Goal: Task Accomplishment & Management: Manage account settings

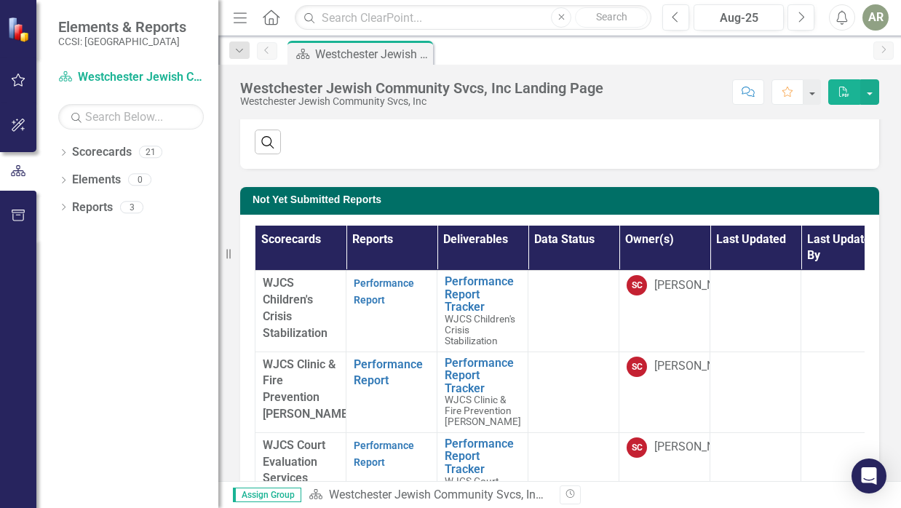
scroll to position [419, 0]
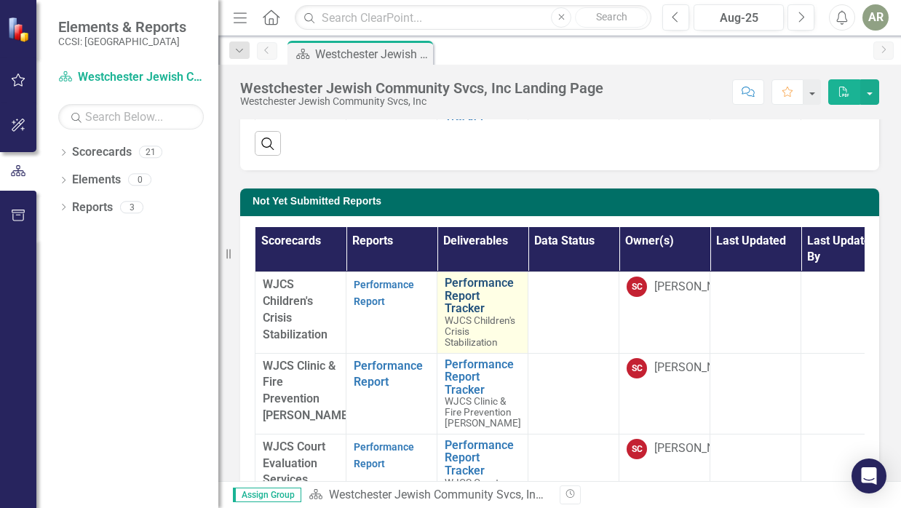
click at [461, 285] on link "Performance Report Tracker" at bounding box center [483, 296] width 76 height 39
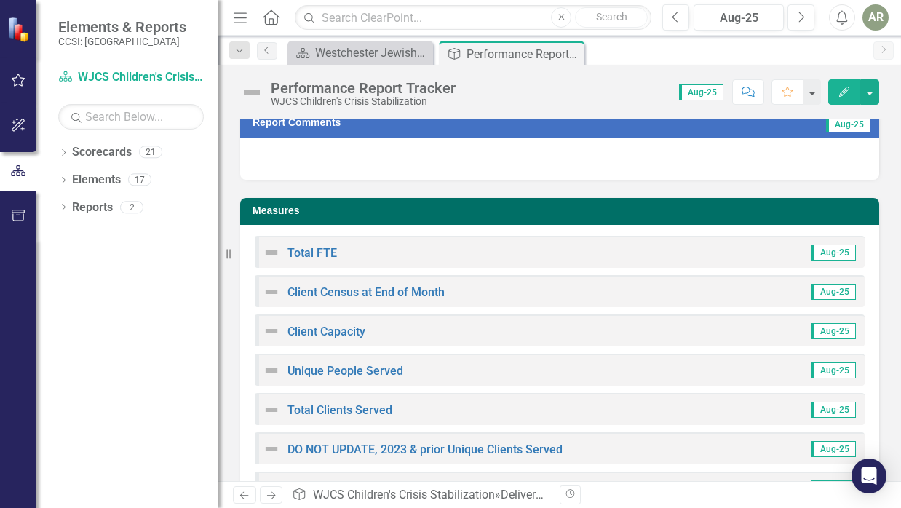
scroll to position [130, 0]
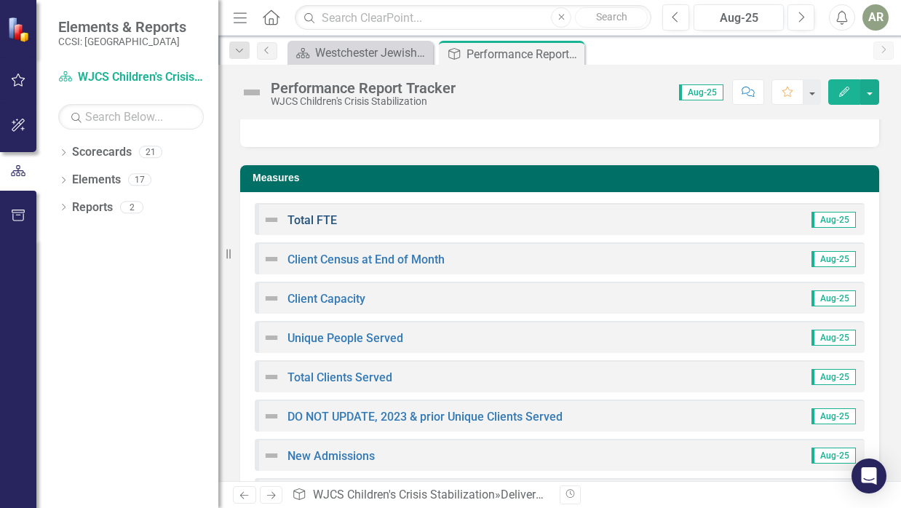
click at [309, 217] on link "Total FTE" at bounding box center [313, 220] width 50 height 14
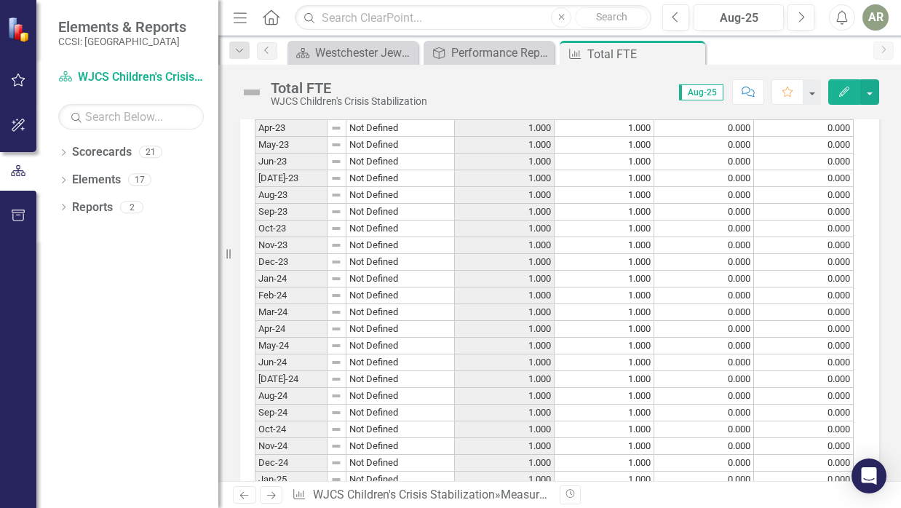
scroll to position [1131, 0]
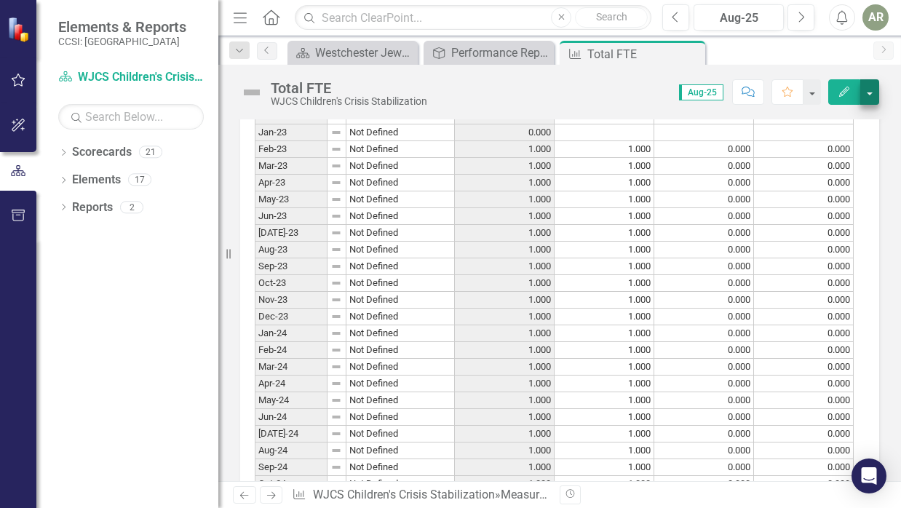
click at [877, 95] on button "button" at bounding box center [870, 91] width 19 height 25
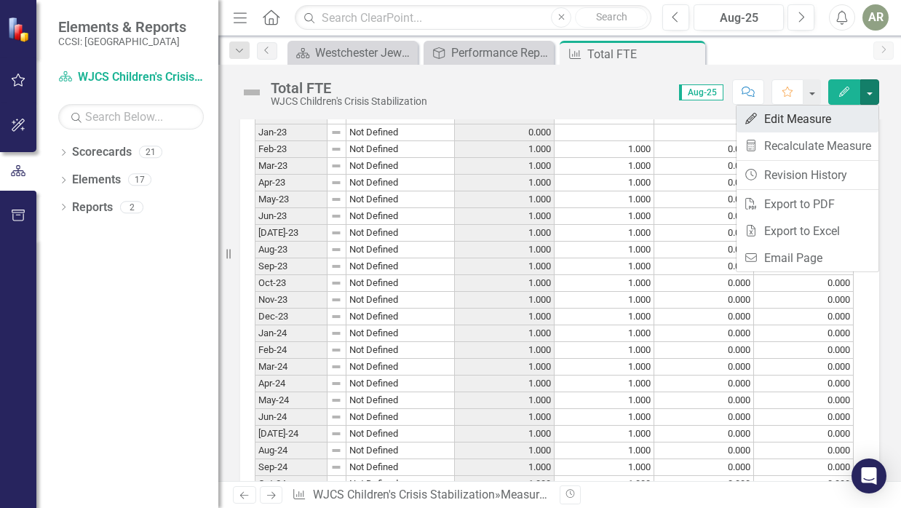
click at [822, 121] on link "Edit Edit Measure" at bounding box center [808, 119] width 142 height 27
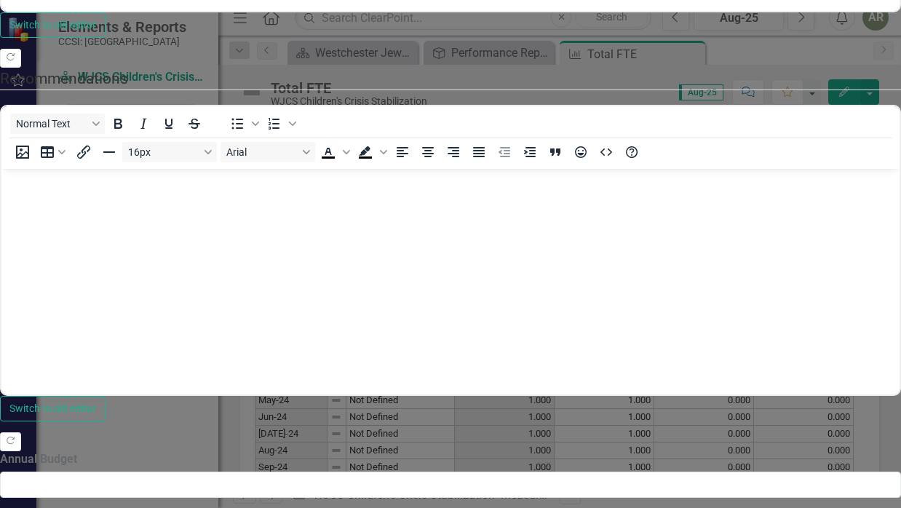
scroll to position [616, 0]
type textarea "0"
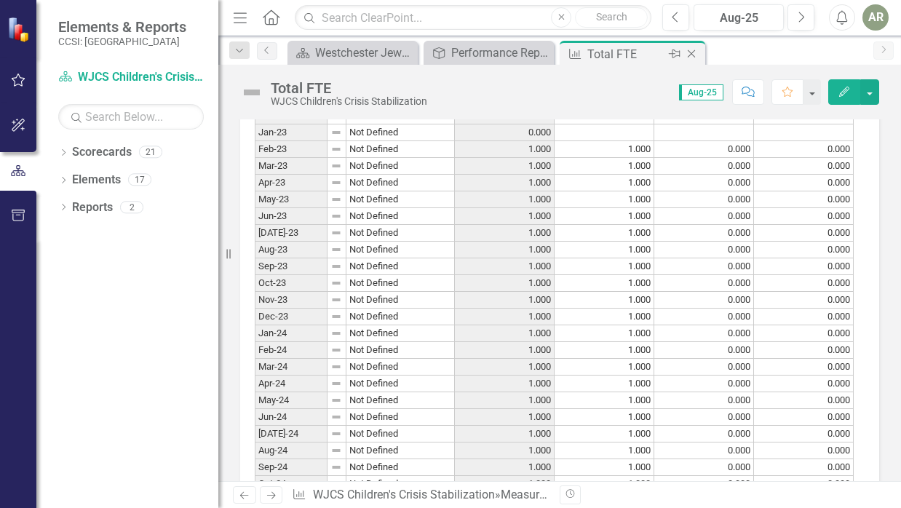
click at [692, 52] on icon "Close" at bounding box center [691, 54] width 15 height 12
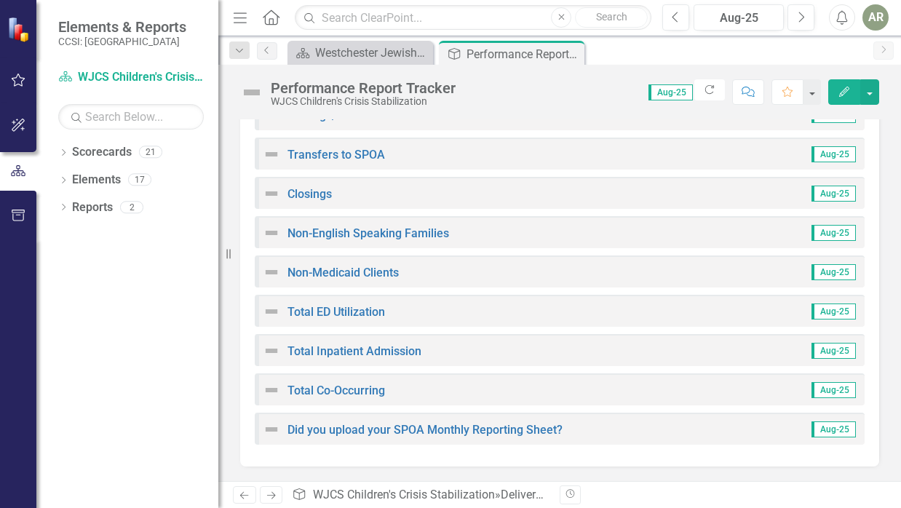
scroll to position [509, 0]
click at [405, 430] on link "Did you upload your SPOA Monthly Reporting Sheet?" at bounding box center [425, 431] width 275 height 14
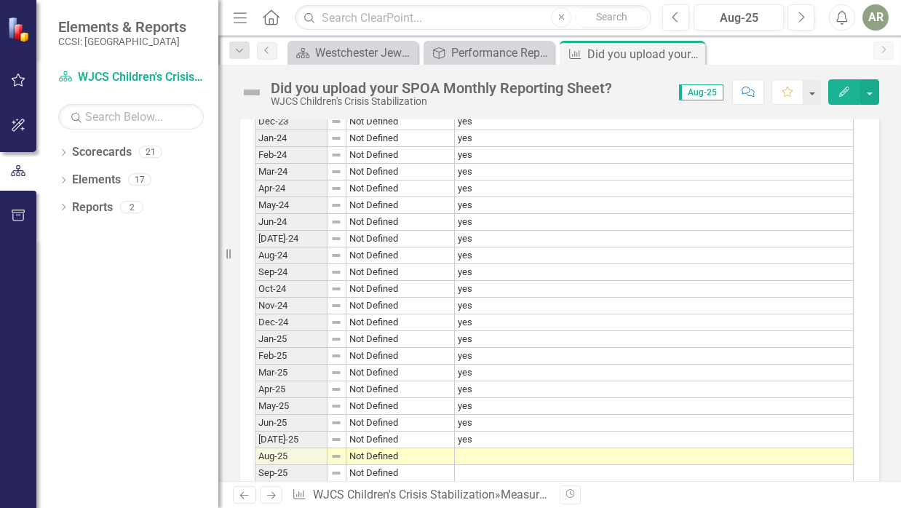
scroll to position [821, 0]
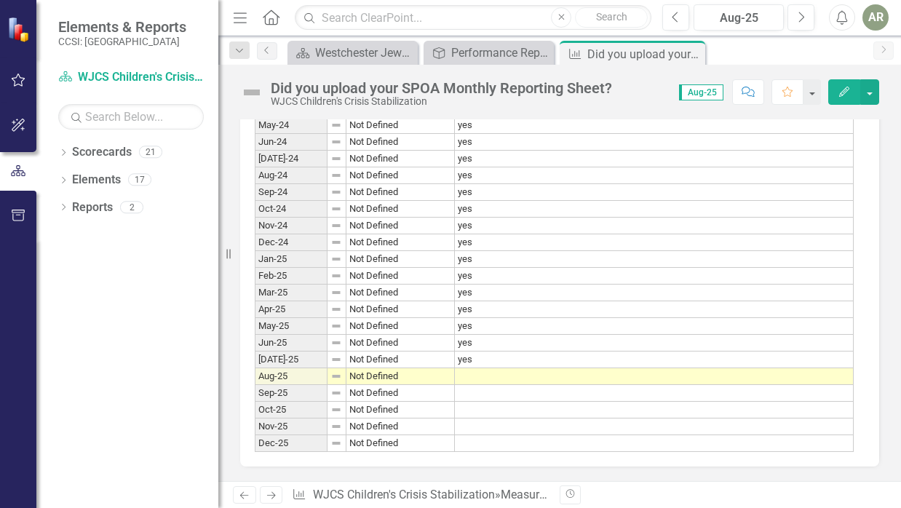
click at [467, 368] on td at bounding box center [654, 376] width 399 height 17
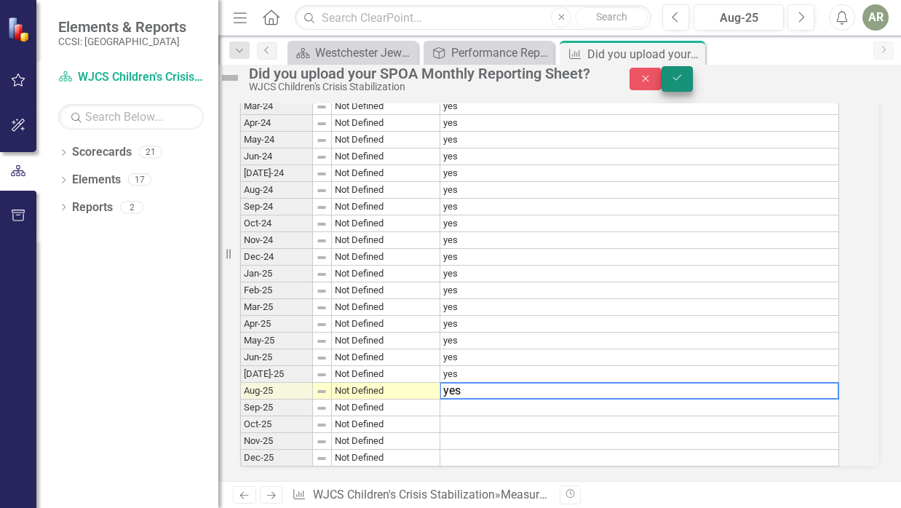
type textarea "yes"
click at [684, 83] on icon "Save" at bounding box center [677, 78] width 13 height 10
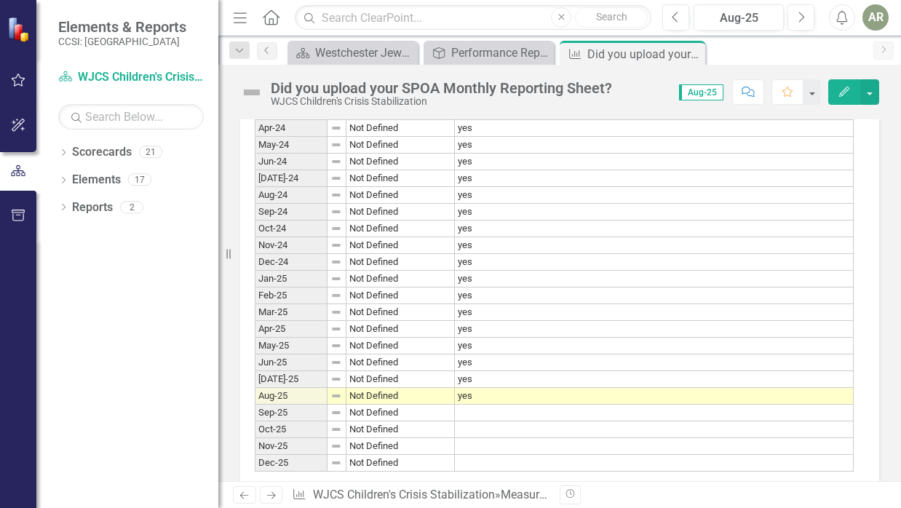
scroll to position [794, 0]
click at [692, 53] on icon at bounding box center [692, 54] width 8 height 8
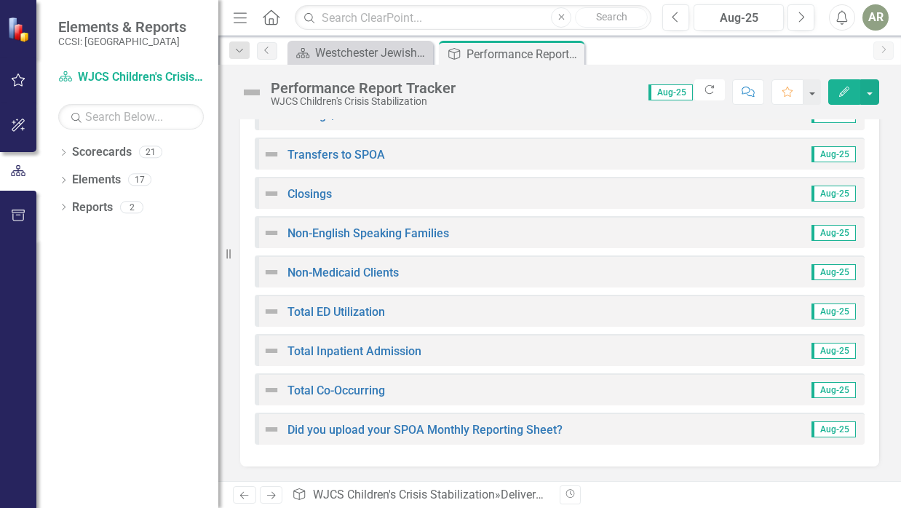
scroll to position [509, 0]
click at [347, 395] on link "Total Co-Occurring" at bounding box center [337, 391] width 98 height 14
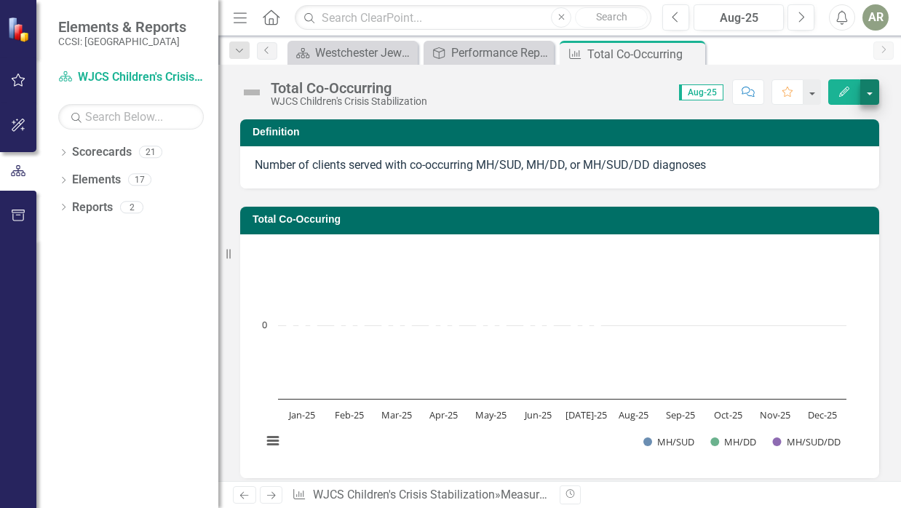
click at [870, 92] on button "button" at bounding box center [870, 91] width 19 height 25
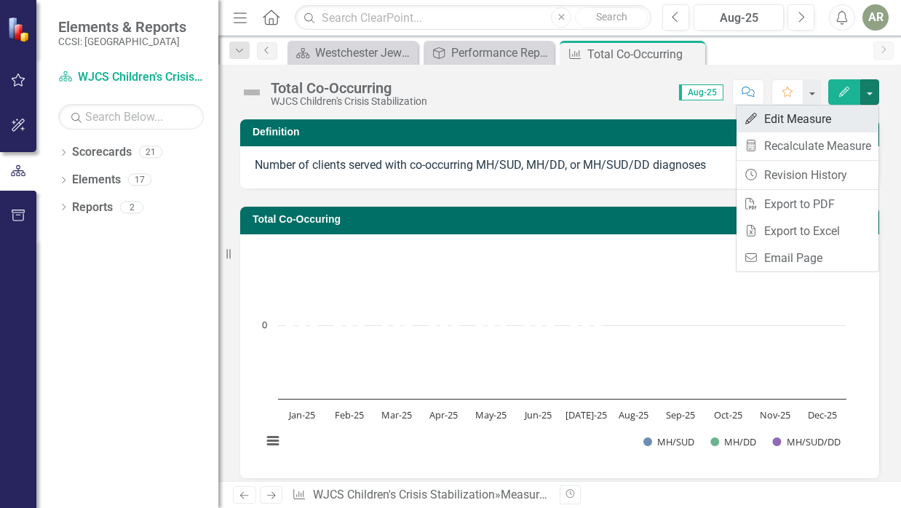
click at [786, 119] on link "Edit Edit Measure" at bounding box center [808, 119] width 142 height 27
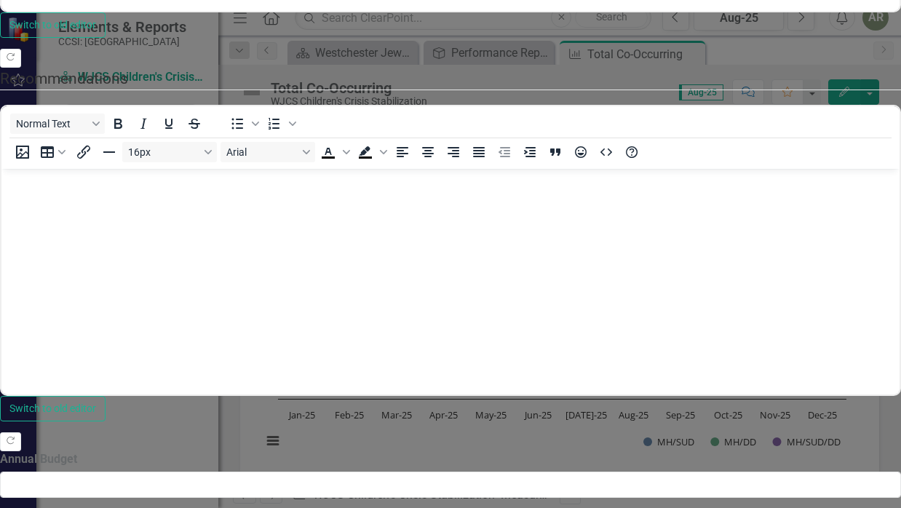
scroll to position [608, 0]
type textarea "0"
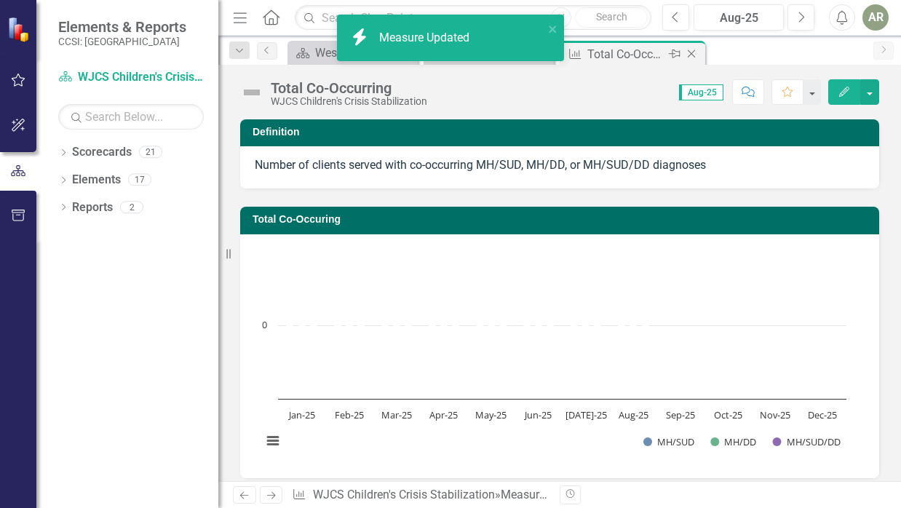
click at [692, 52] on icon "Close" at bounding box center [691, 54] width 15 height 12
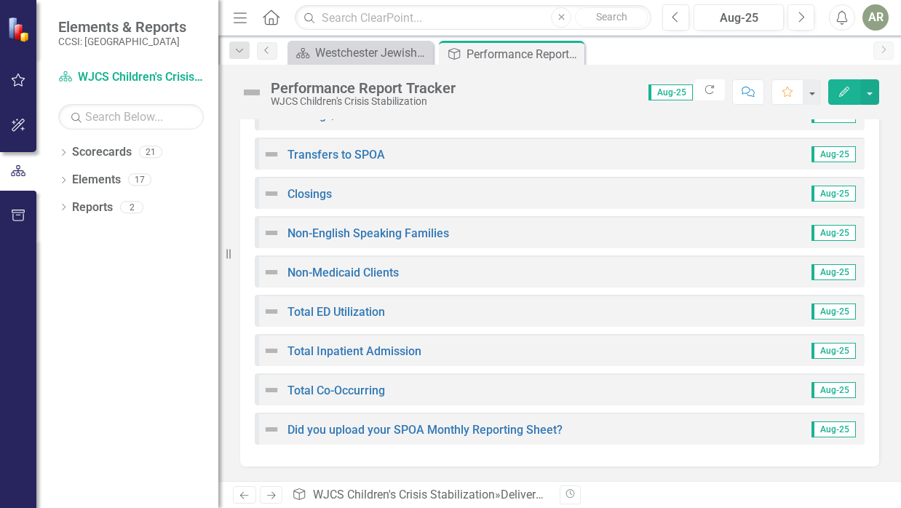
scroll to position [509, 0]
click at [347, 349] on link "Total Inpatient Admission" at bounding box center [355, 352] width 134 height 14
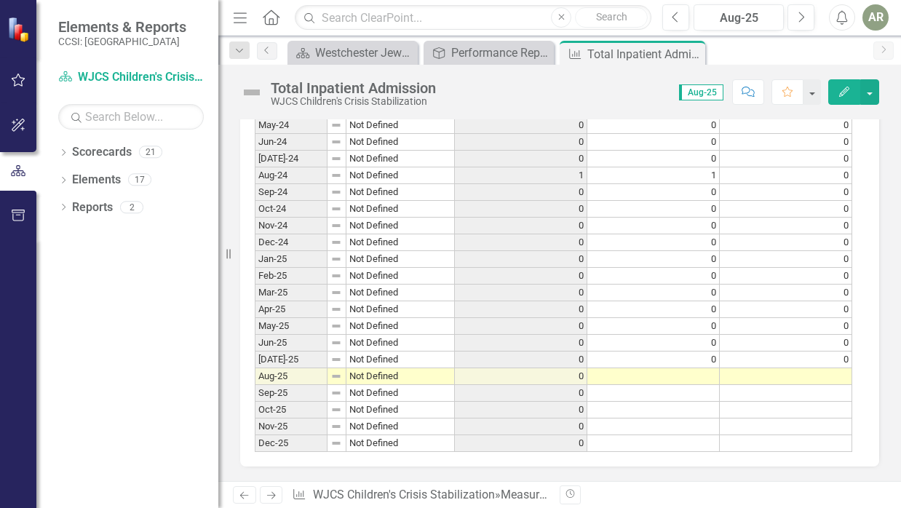
scroll to position [1398, 0]
click at [697, 371] on td at bounding box center [654, 376] width 133 height 17
type textarea "0"
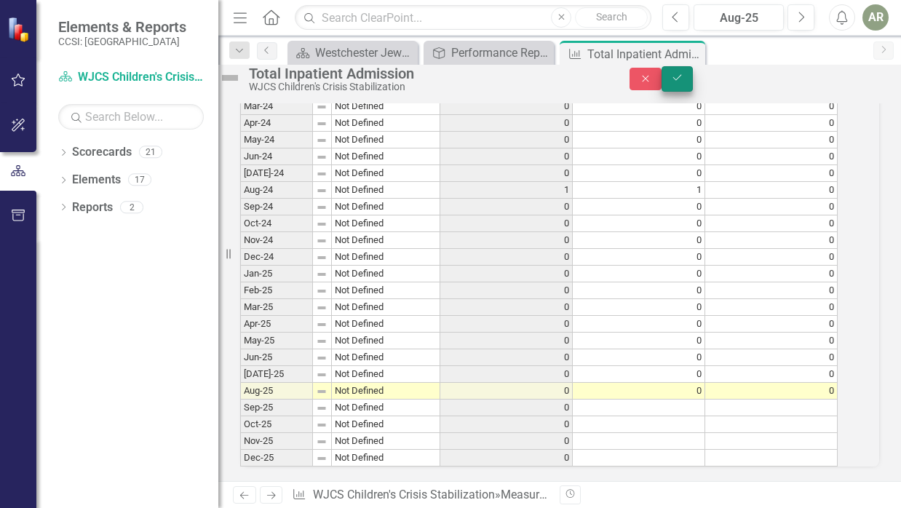
type textarea "0"
click at [684, 83] on icon "Save" at bounding box center [677, 78] width 13 height 10
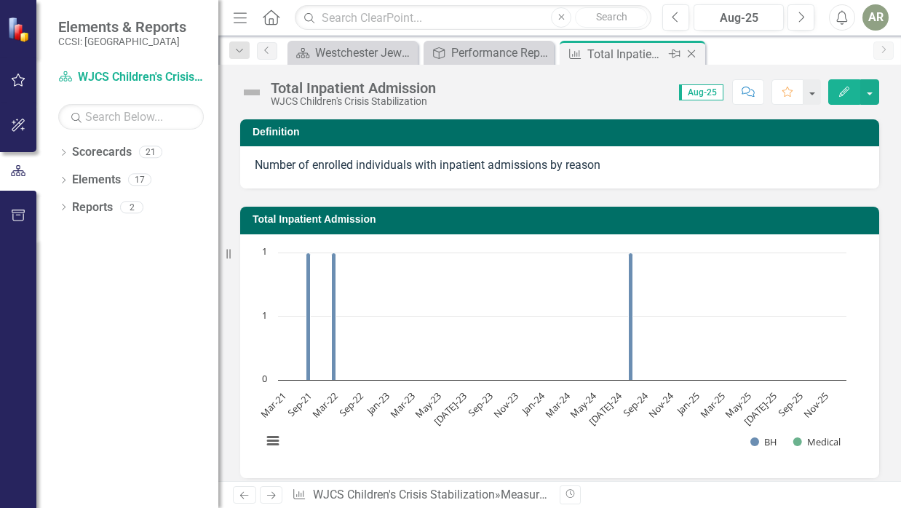
click at [688, 52] on icon "Close" at bounding box center [691, 54] width 15 height 12
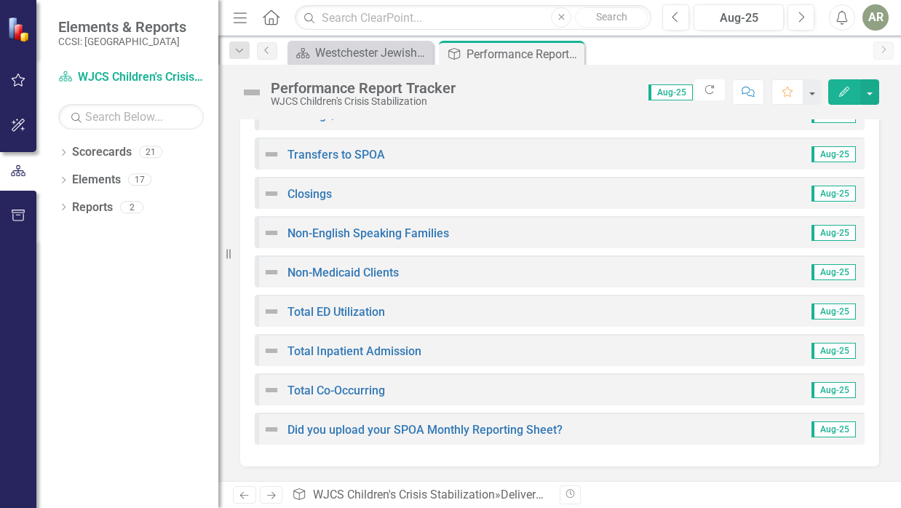
scroll to position [509, 0]
click at [341, 307] on link "Total ED Utilization" at bounding box center [337, 313] width 98 height 14
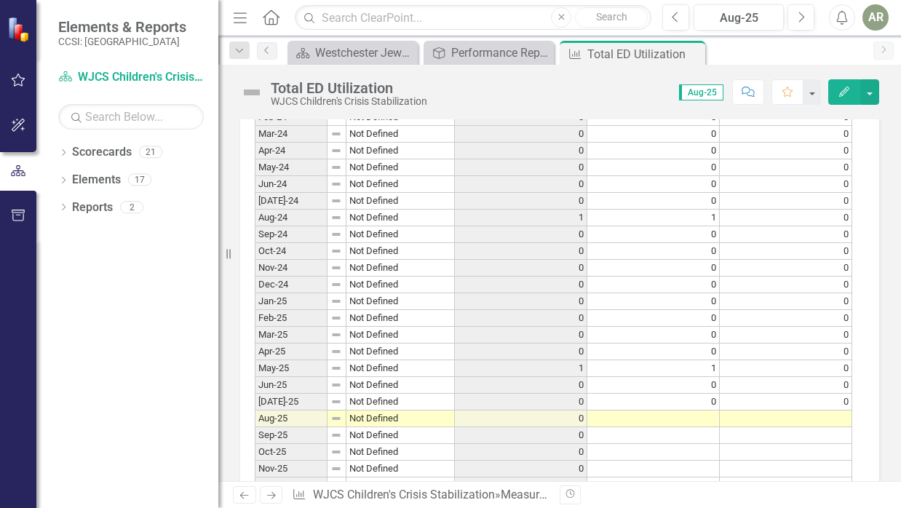
scroll to position [1379, 0]
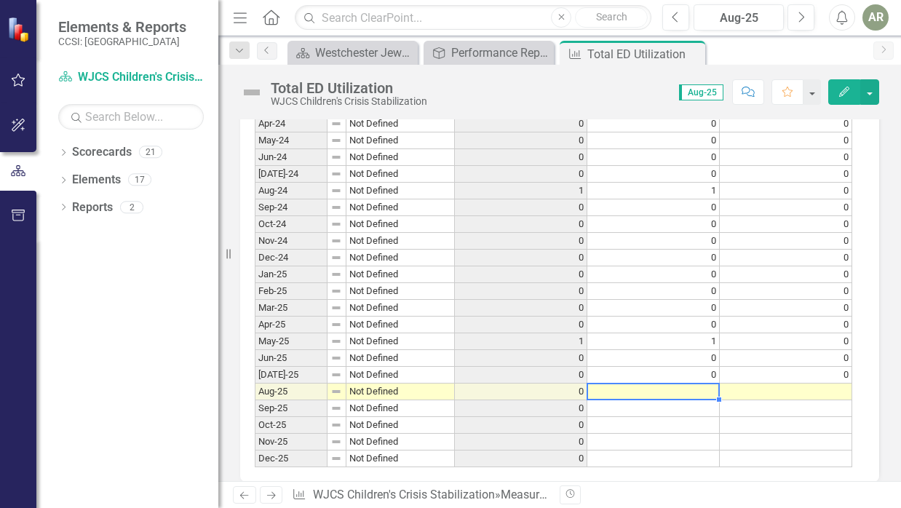
click at [703, 390] on td at bounding box center [654, 392] width 133 height 17
type textarea "0"
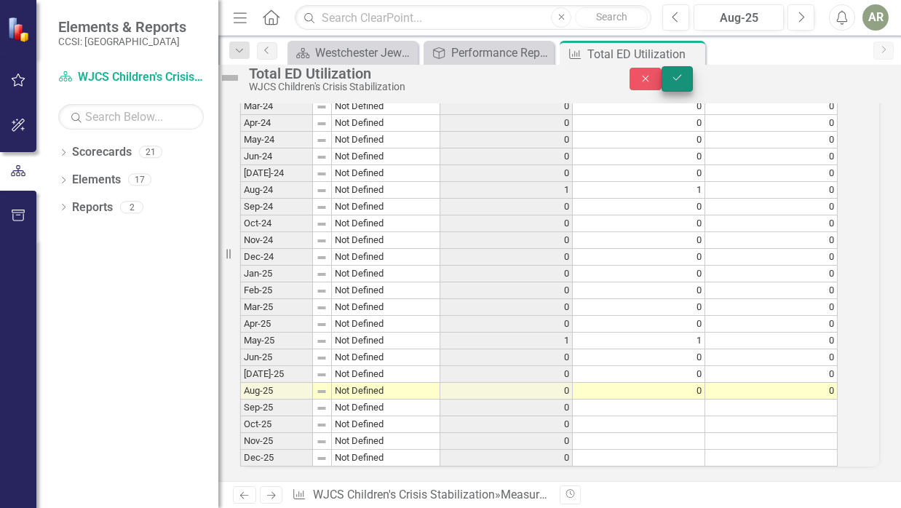
type textarea "0"
click at [684, 83] on icon "Save" at bounding box center [677, 78] width 13 height 10
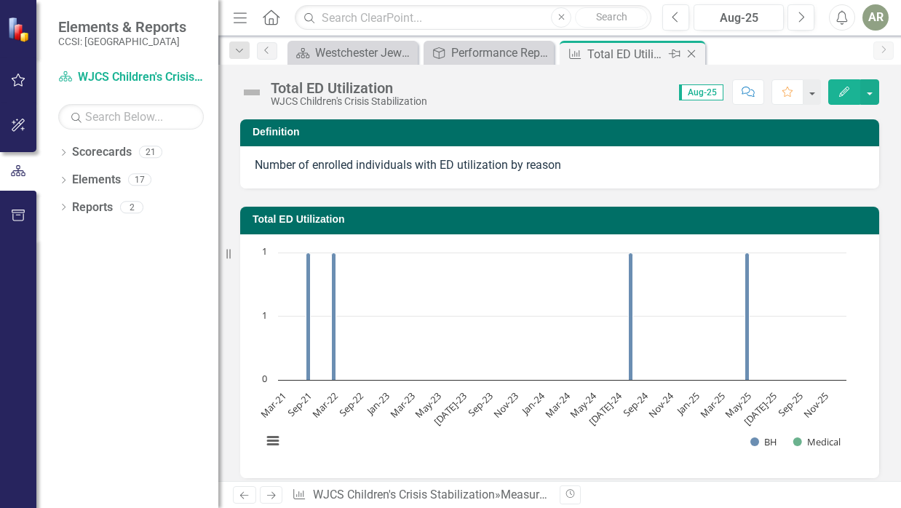
click at [692, 54] on icon at bounding box center [692, 54] width 8 height 8
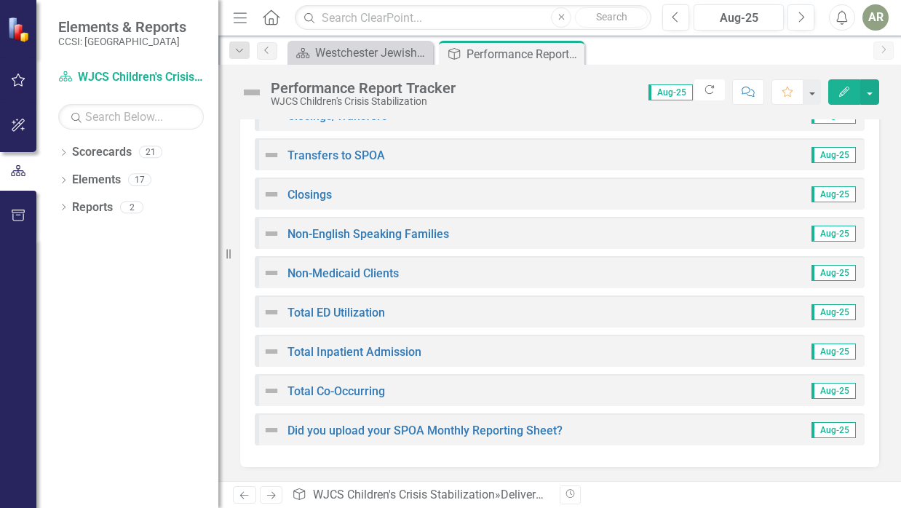
scroll to position [507, 0]
click at [340, 271] on link "Non-Medicaid Clients" at bounding box center [343, 275] width 111 height 14
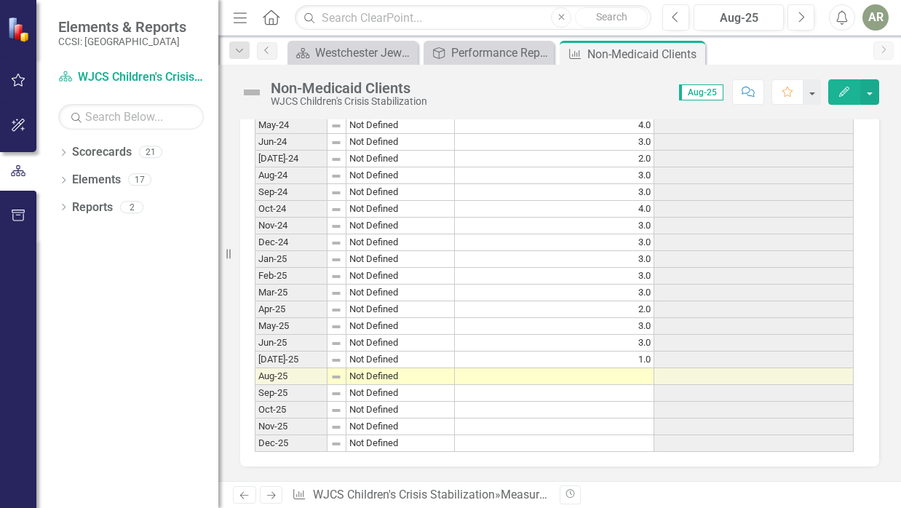
scroll to position [1110, 0]
click at [620, 368] on td at bounding box center [554, 376] width 199 height 17
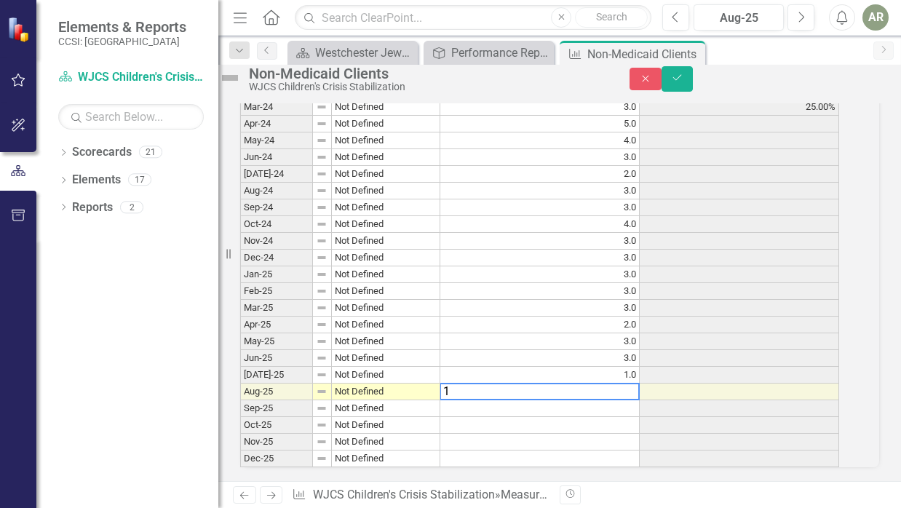
type textarea "1"
click at [601, 417] on td at bounding box center [539, 425] width 199 height 17
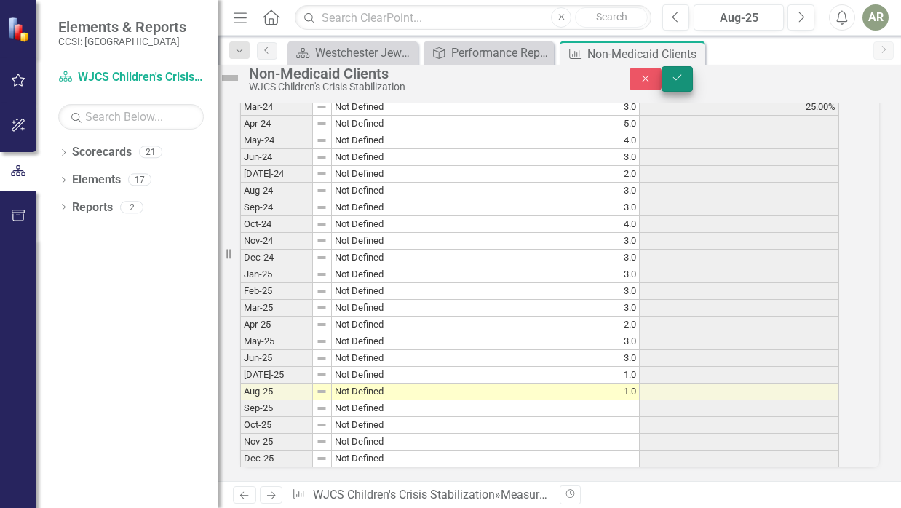
click at [684, 83] on icon "Save" at bounding box center [677, 78] width 13 height 10
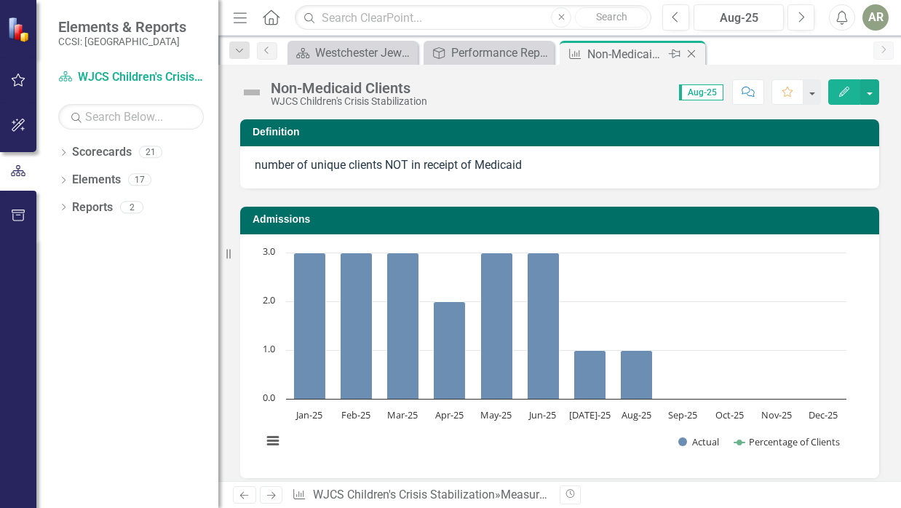
click at [692, 52] on icon "Close" at bounding box center [691, 54] width 15 height 12
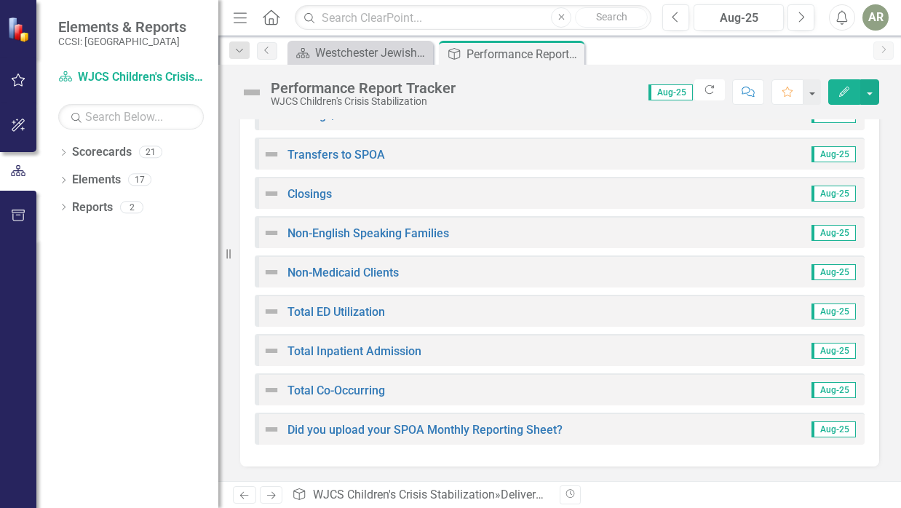
scroll to position [509, 0]
click at [411, 239] on link "Non-English Speaking Families" at bounding box center [369, 234] width 162 height 14
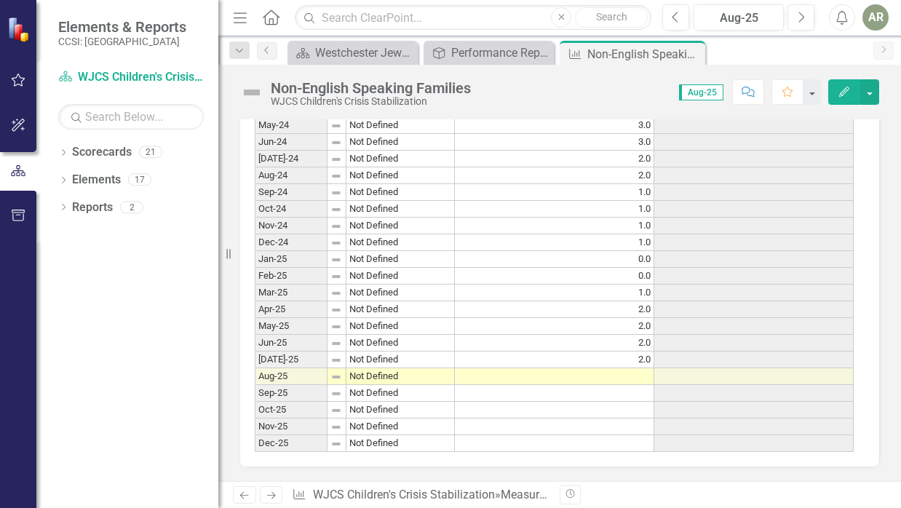
scroll to position [1110, 0]
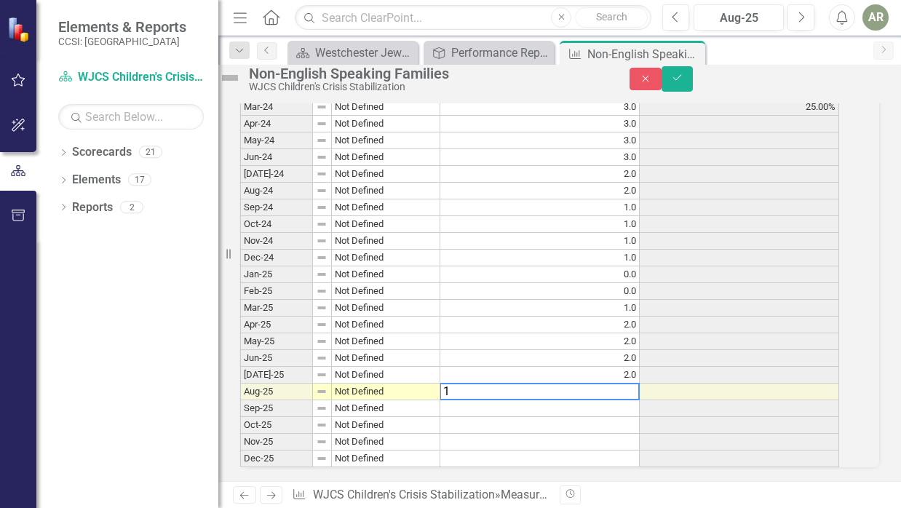
type textarea "1"
click at [708, 350] on td at bounding box center [739, 358] width 199 height 17
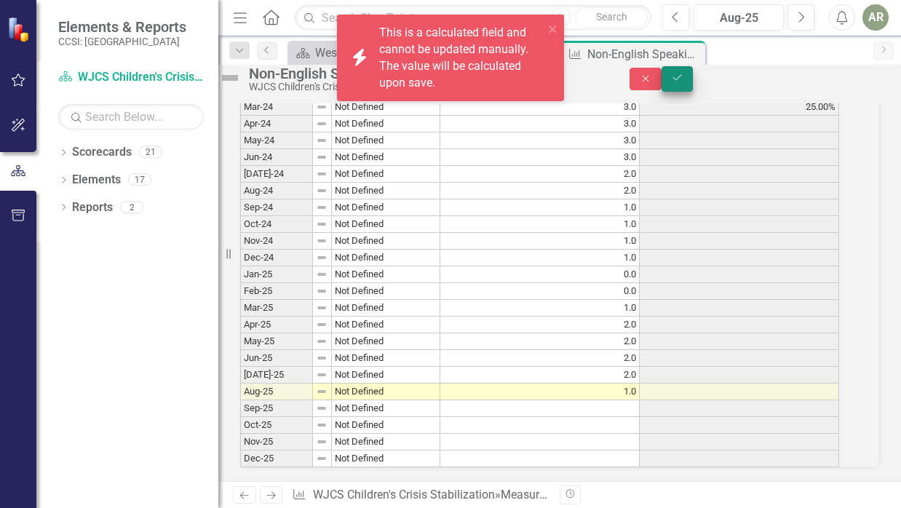
click at [684, 83] on icon "Save" at bounding box center [677, 78] width 13 height 10
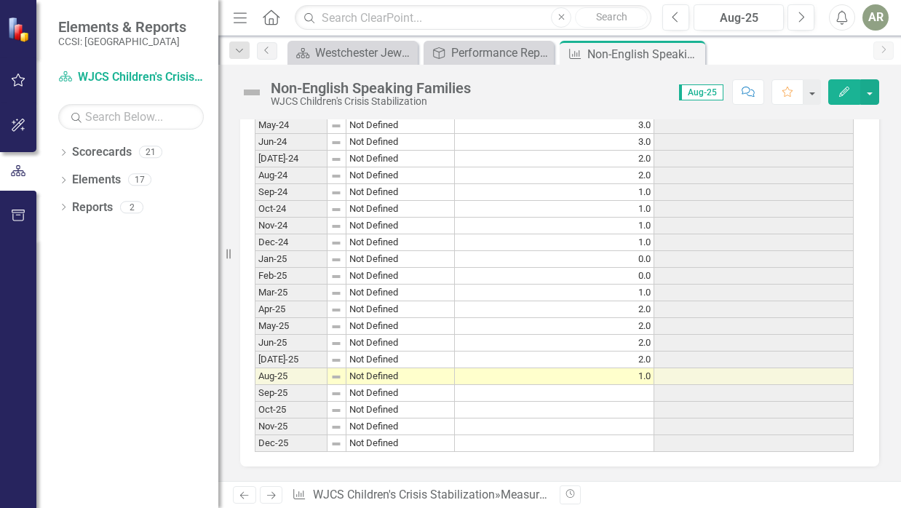
click at [0, 0] on icon "Close" at bounding box center [0, 0] width 0 height 0
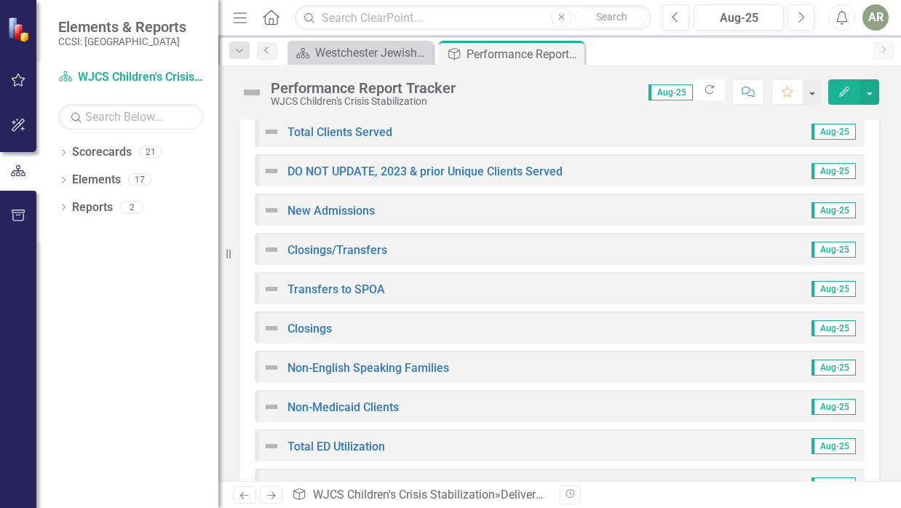
scroll to position [377, 0]
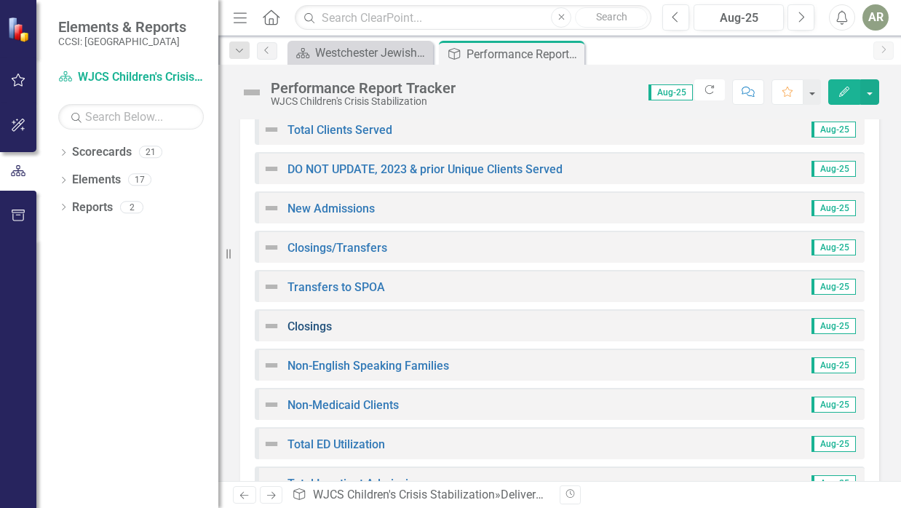
click at [308, 327] on link "Closings" at bounding box center [310, 327] width 44 height 14
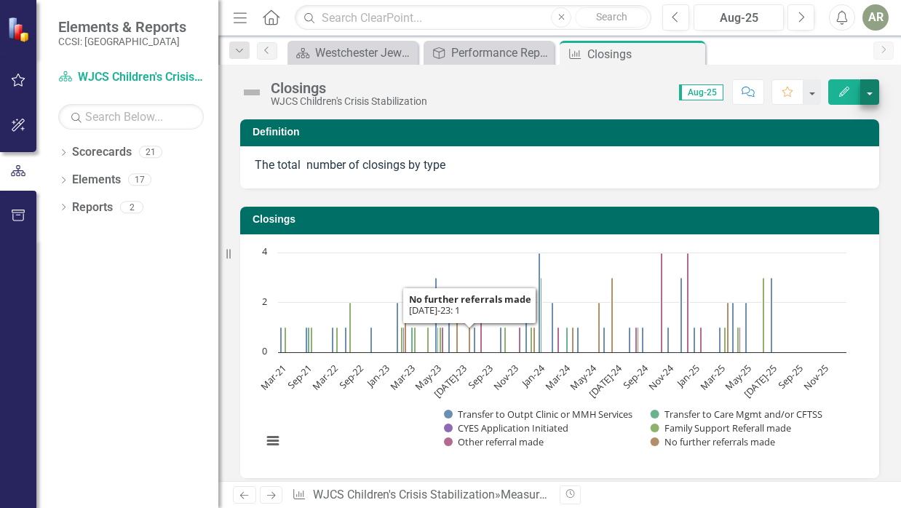
scroll to position [249, 0]
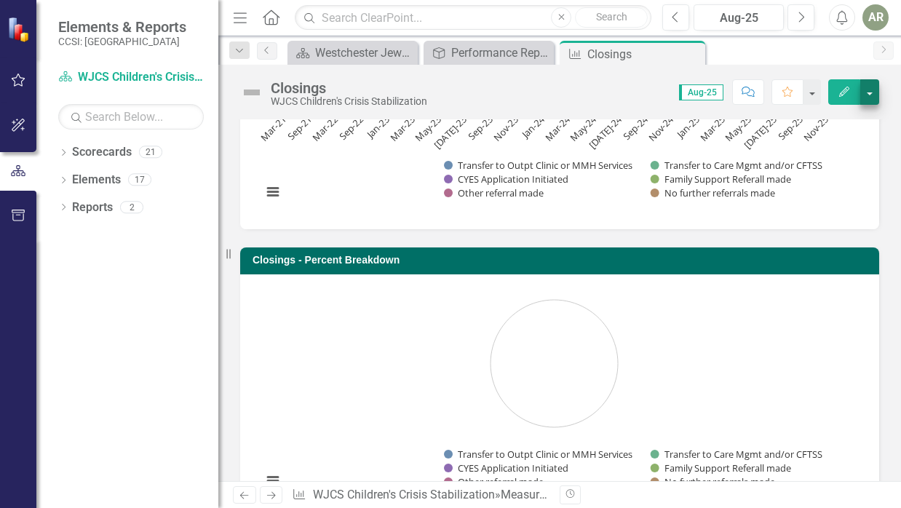
click at [869, 94] on button "button" at bounding box center [870, 91] width 19 height 25
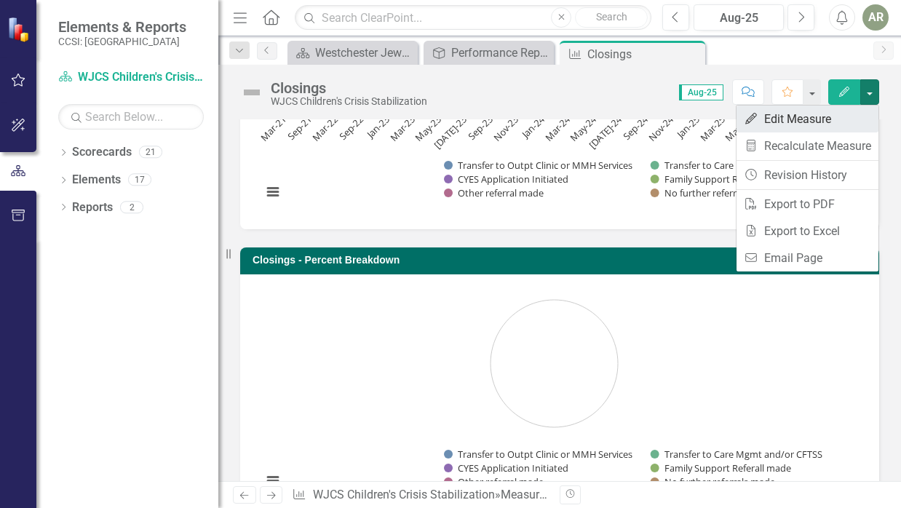
click at [797, 120] on link "Edit Edit Measure" at bounding box center [808, 119] width 142 height 27
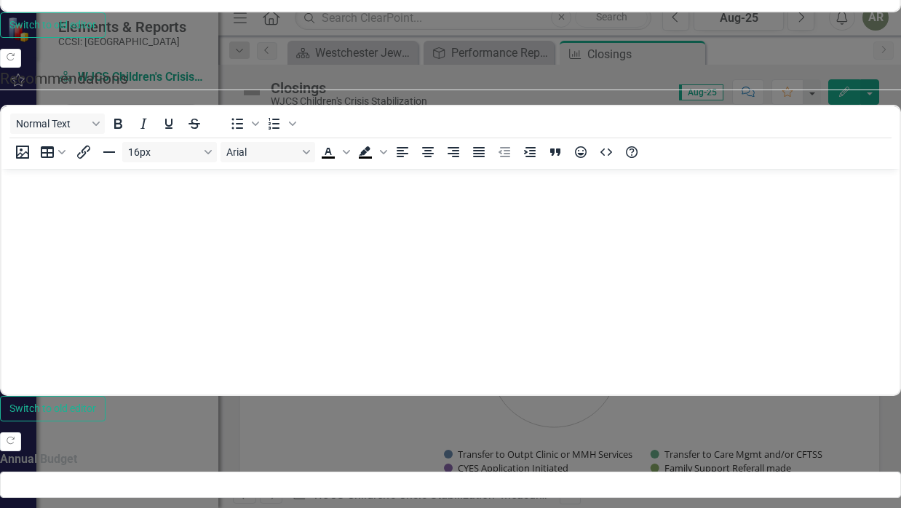
scroll to position [655, 0]
type textarea "2"
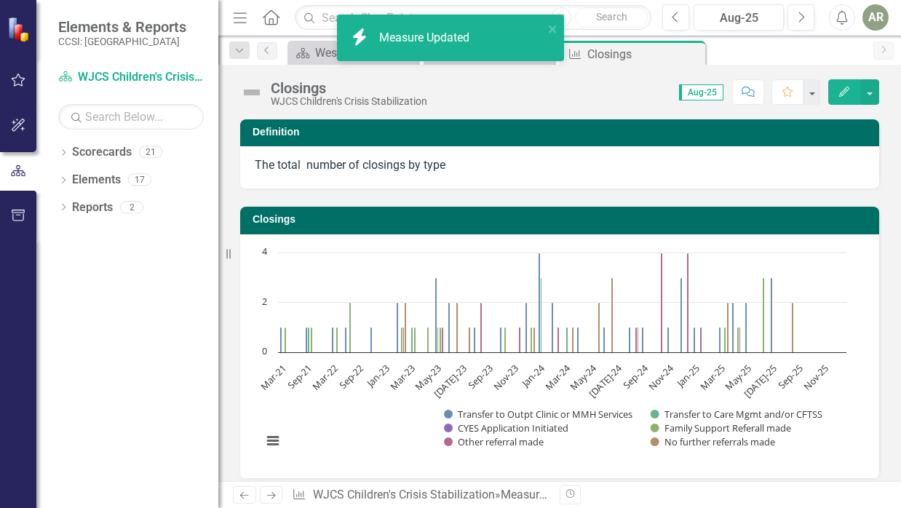
scroll to position [249, 0]
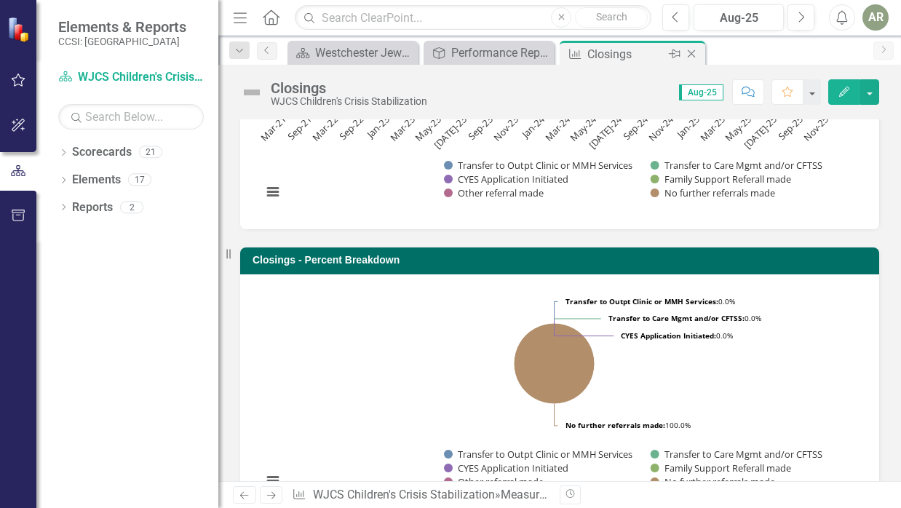
click at [692, 52] on icon "Close" at bounding box center [691, 54] width 15 height 12
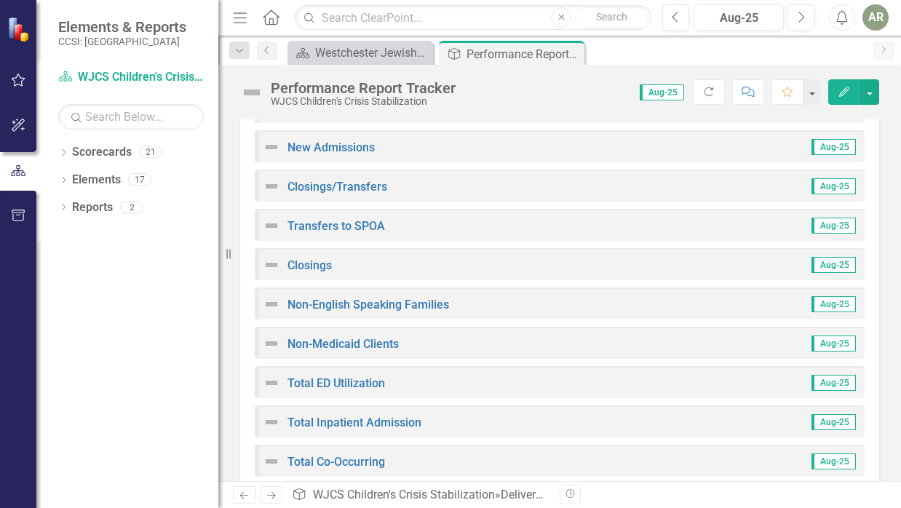
scroll to position [435, 0]
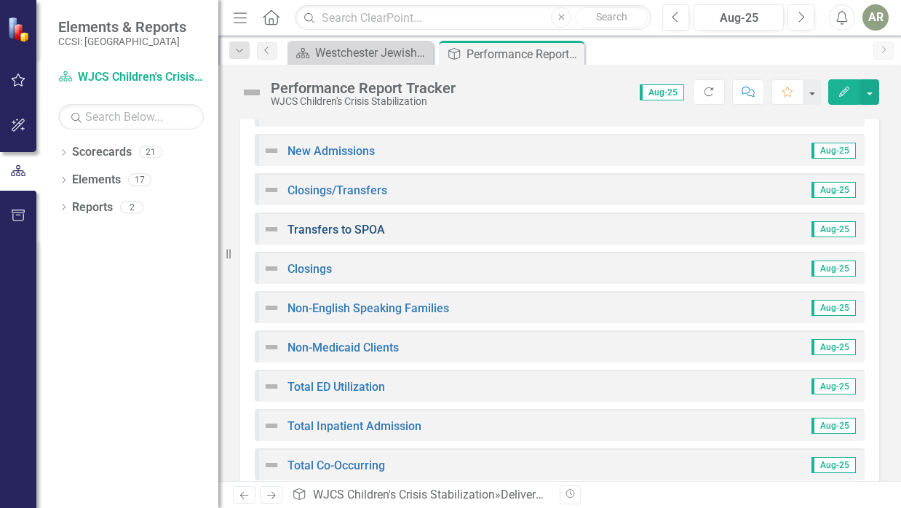
click at [357, 230] on link "Transfers to SPOA" at bounding box center [337, 230] width 98 height 14
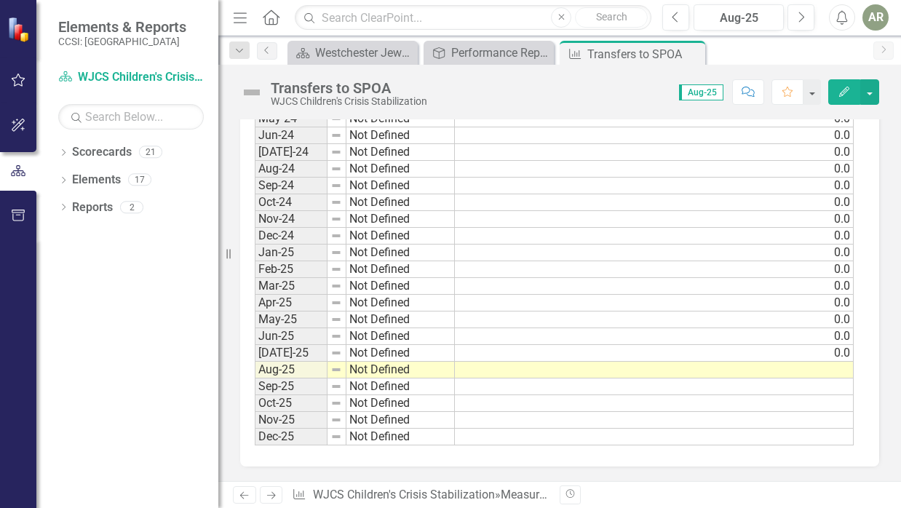
scroll to position [1110, 0]
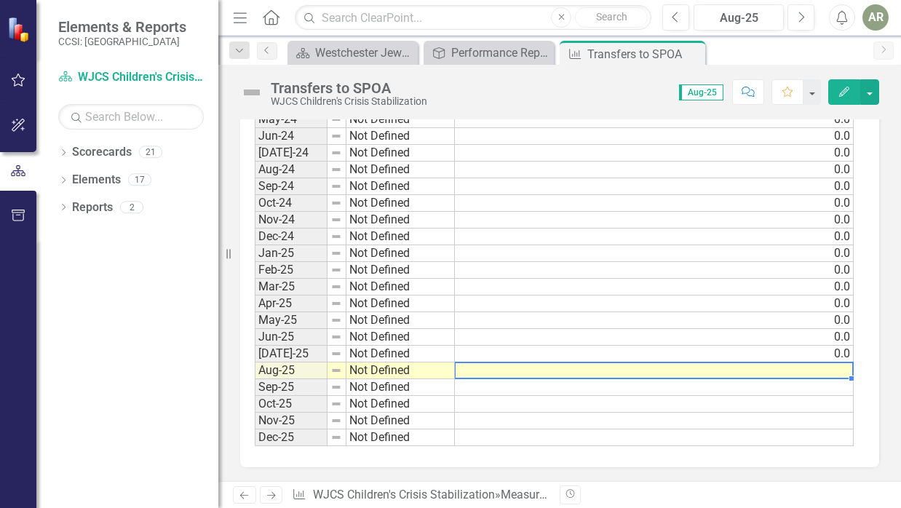
click at [829, 373] on td at bounding box center [654, 371] width 399 height 17
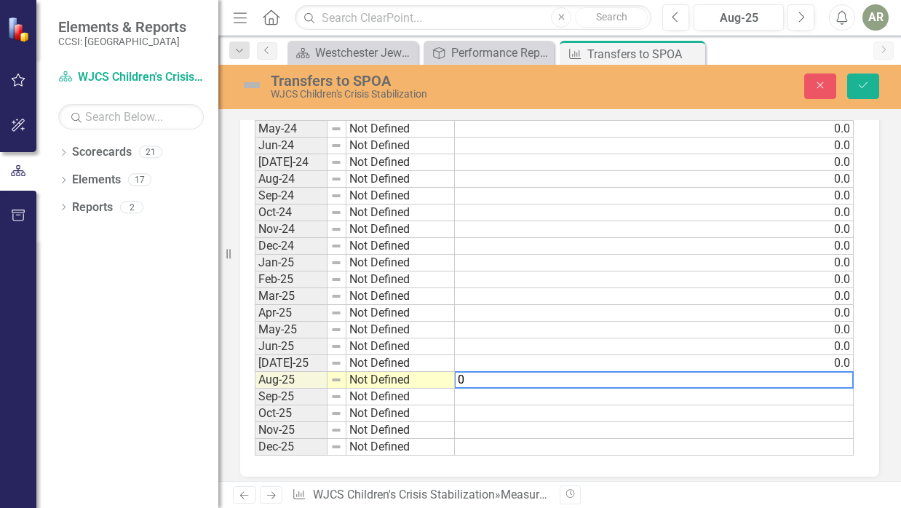
type textarea "0"
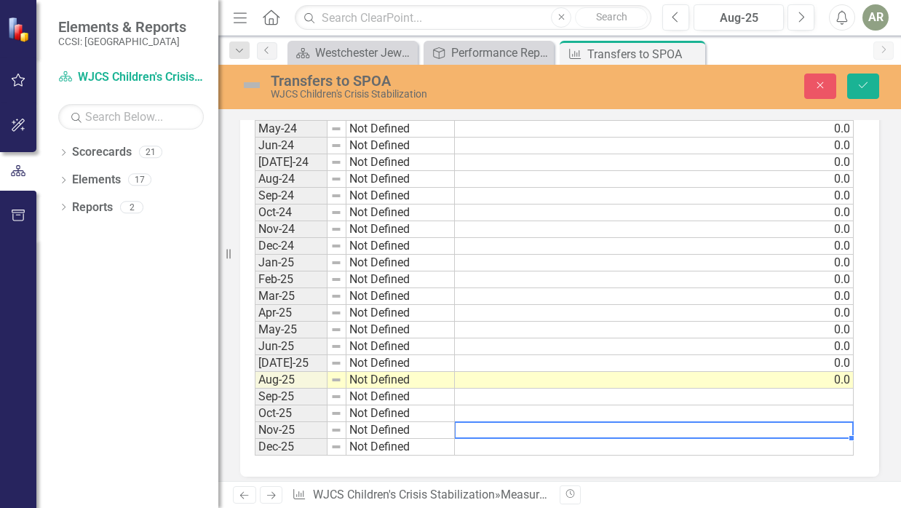
click at [735, 427] on td at bounding box center [654, 430] width 399 height 17
click at [867, 87] on icon "Save" at bounding box center [863, 85] width 13 height 10
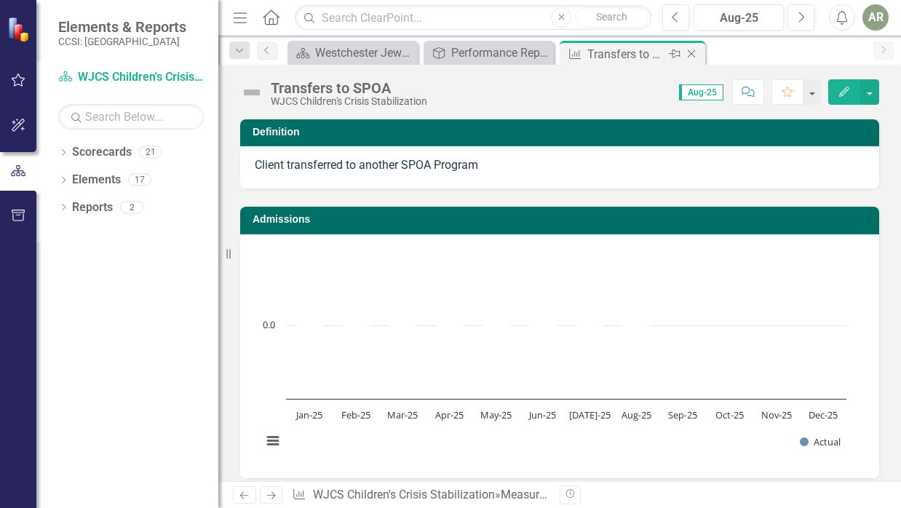
click at [692, 52] on icon "Close" at bounding box center [691, 54] width 15 height 12
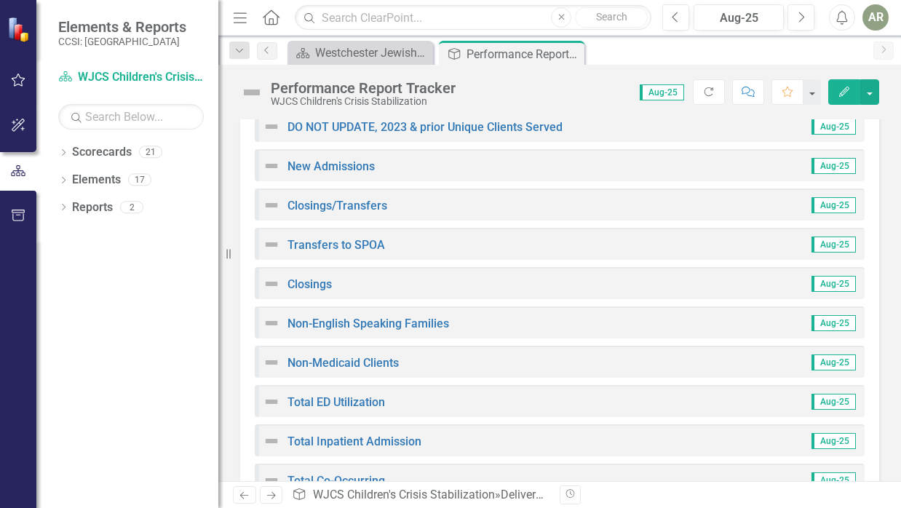
scroll to position [419, 0]
click at [356, 203] on link "Closings/Transfers" at bounding box center [338, 206] width 100 height 14
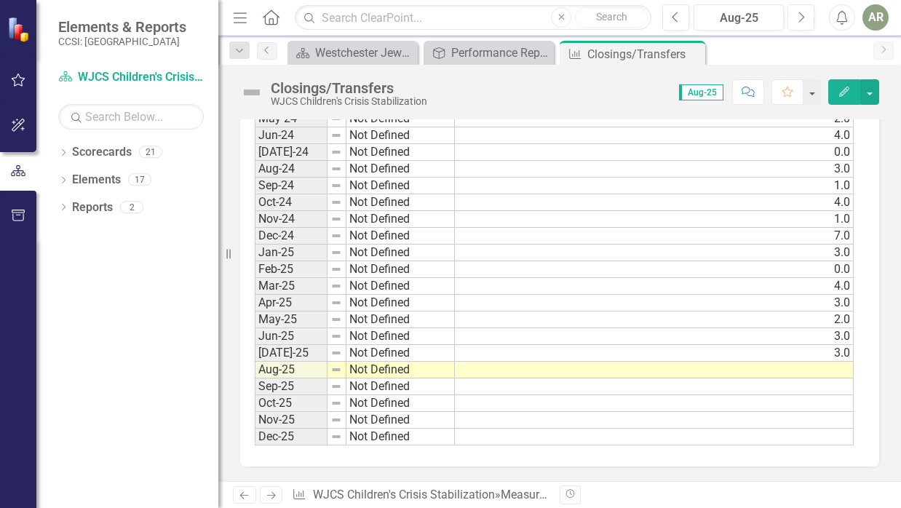
scroll to position [1110, 0]
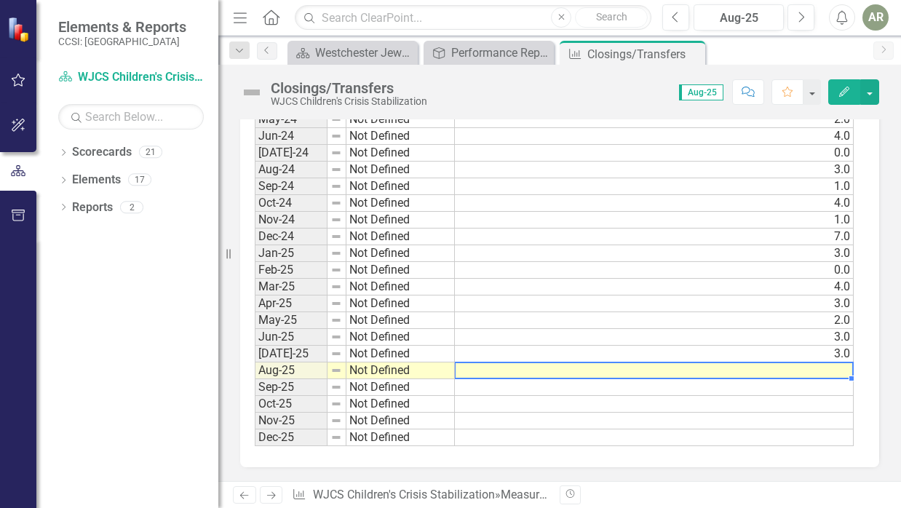
click at [825, 363] on td at bounding box center [654, 371] width 399 height 17
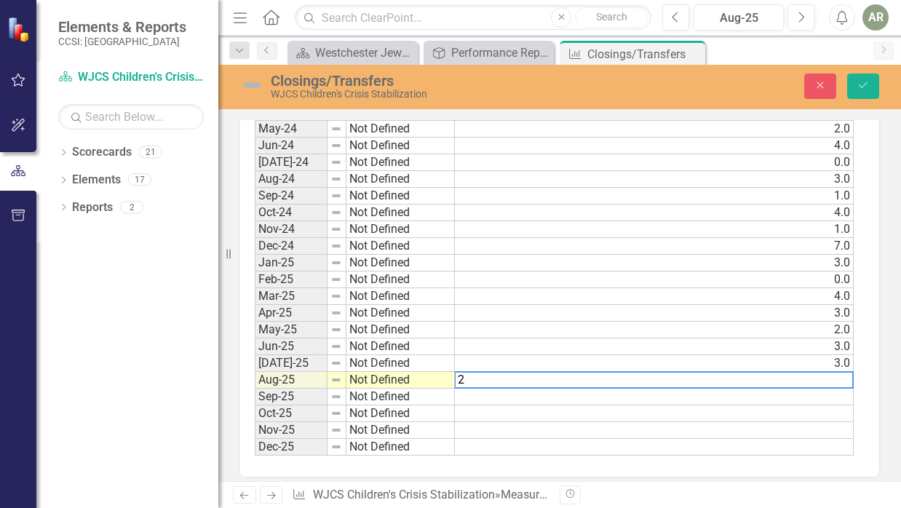
type textarea "2"
click at [801, 418] on td at bounding box center [654, 414] width 399 height 17
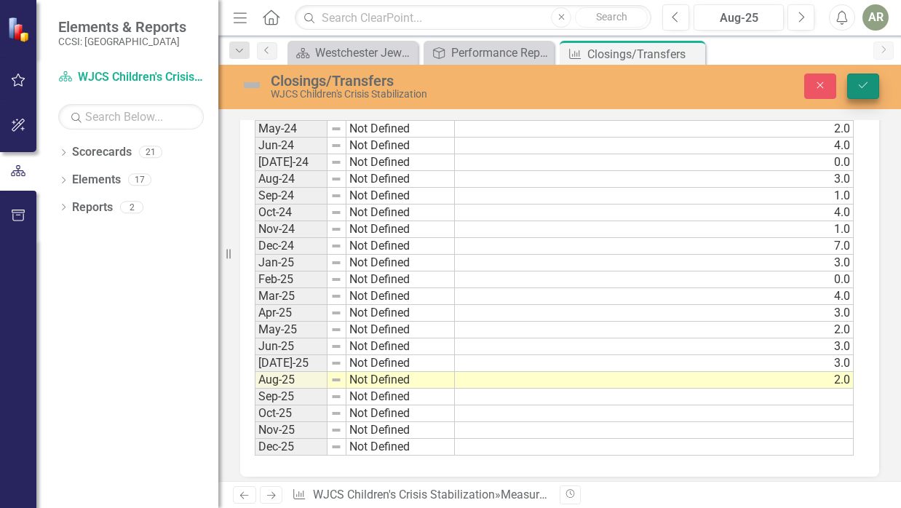
click at [858, 82] on icon "Save" at bounding box center [863, 85] width 13 height 10
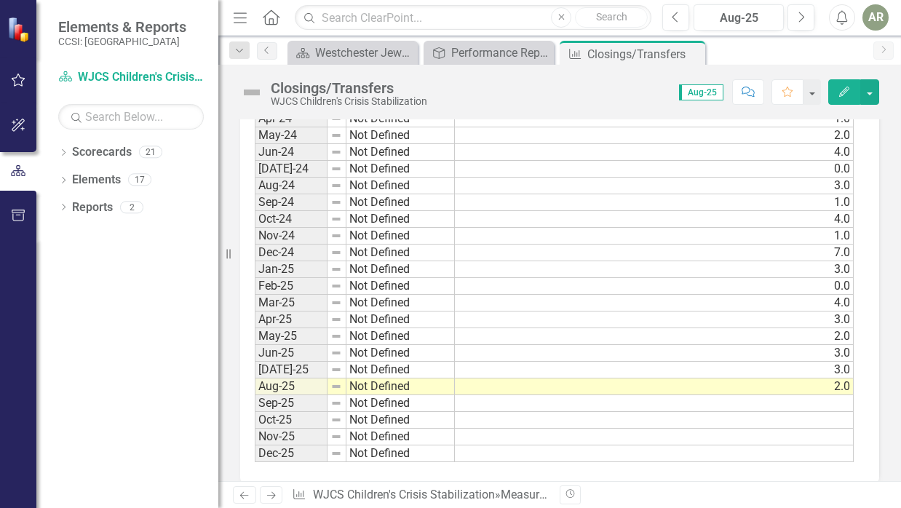
scroll to position [1093, 0]
click at [691, 54] on icon at bounding box center [692, 54] width 8 height 8
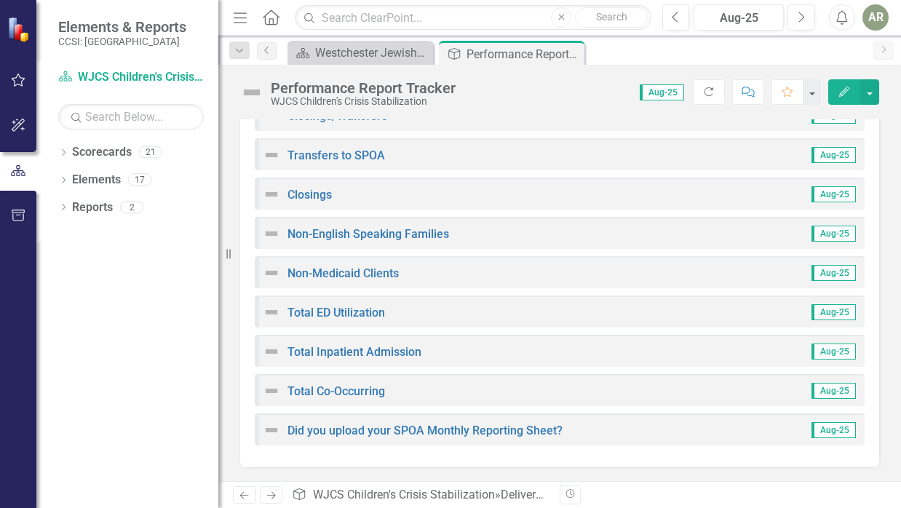
scroll to position [414, 0]
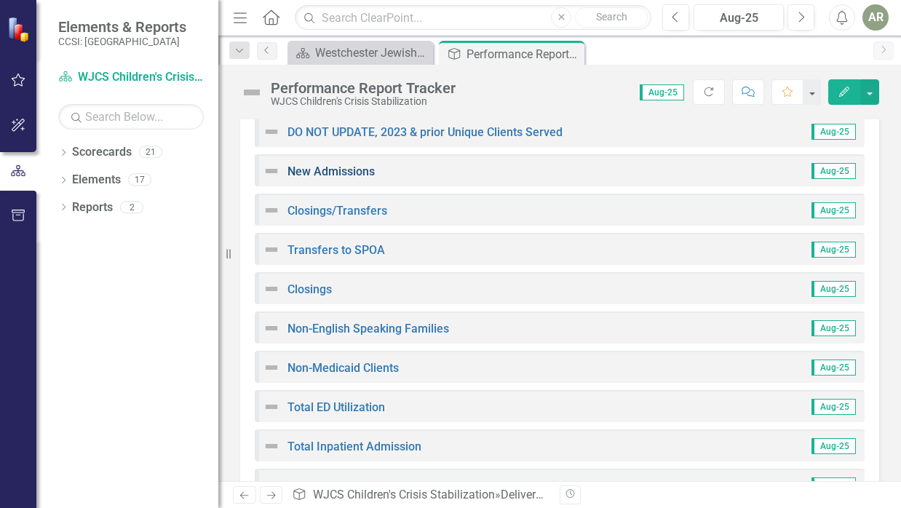
click at [340, 167] on link "New Admissions" at bounding box center [331, 172] width 87 height 14
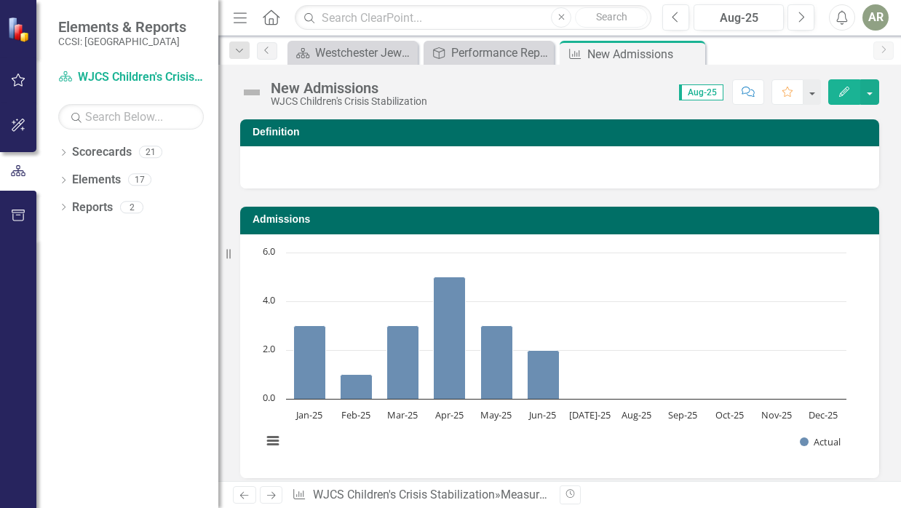
scroll to position [1110, 0]
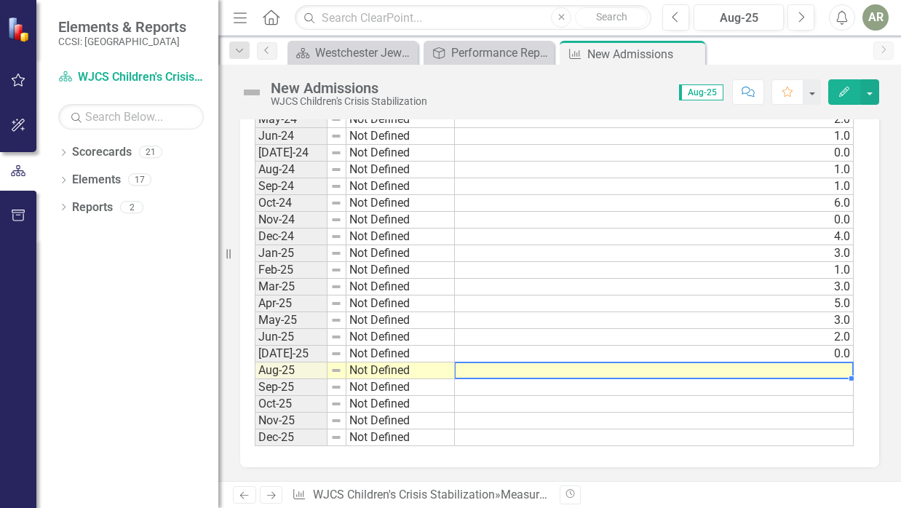
click at [839, 368] on td at bounding box center [654, 371] width 399 height 17
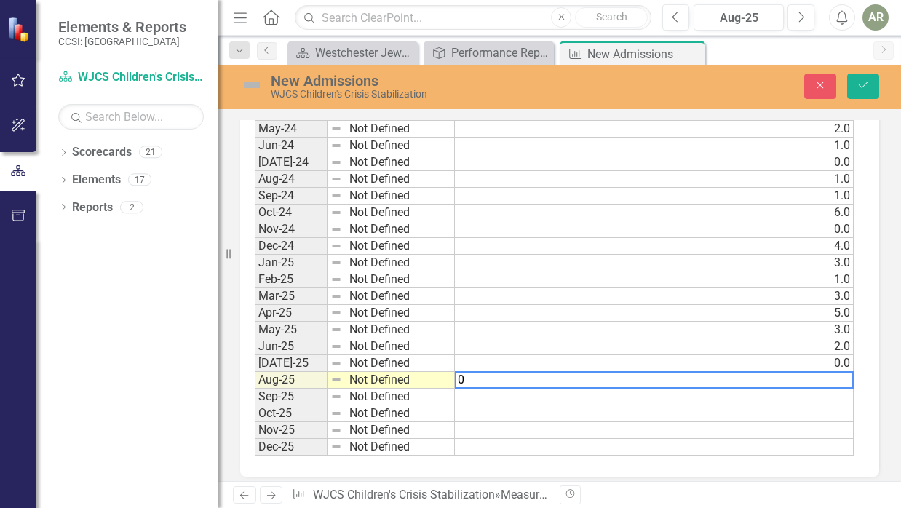
type textarea "0"
click at [774, 401] on td at bounding box center [654, 397] width 399 height 17
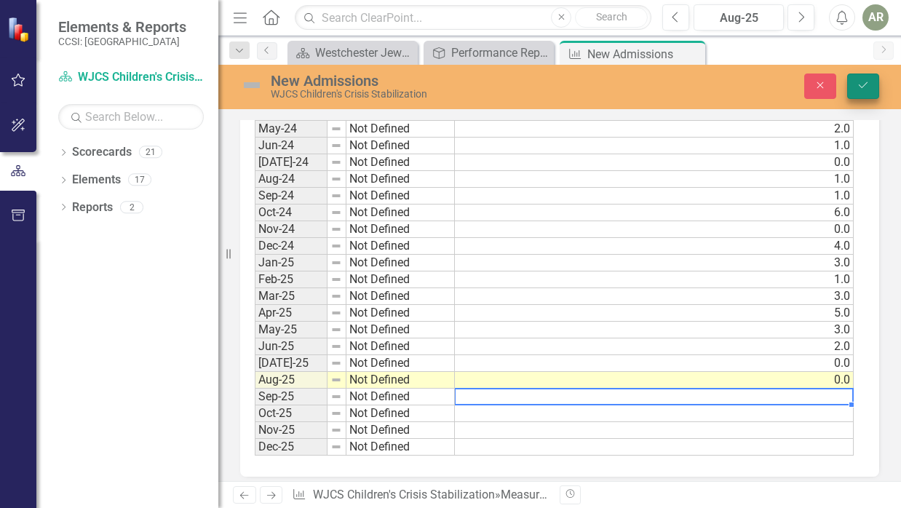
click at [863, 77] on button "Save" at bounding box center [863, 86] width 32 height 25
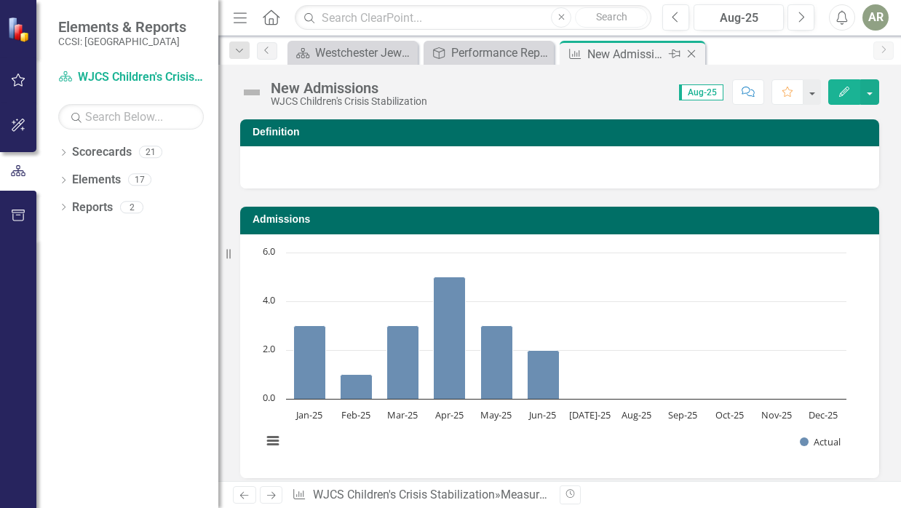
click at [691, 52] on icon "Close" at bounding box center [691, 54] width 15 height 12
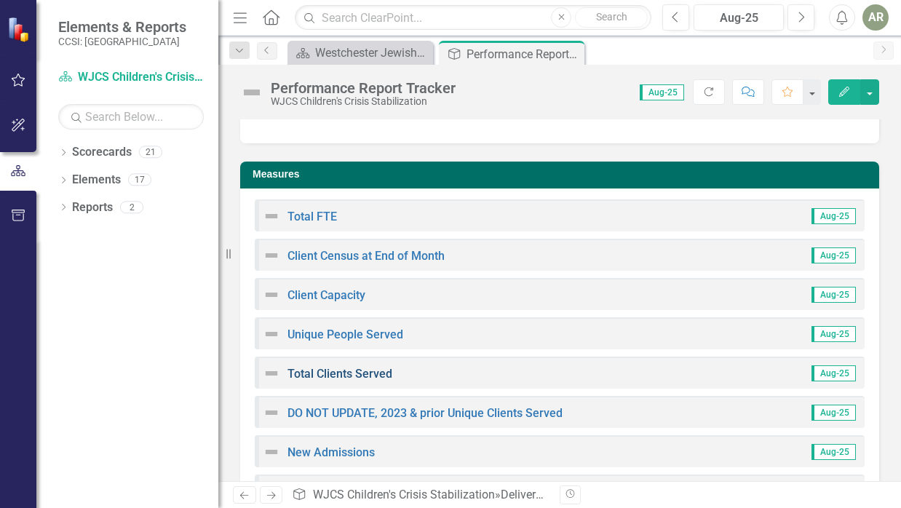
scroll to position [127, 0]
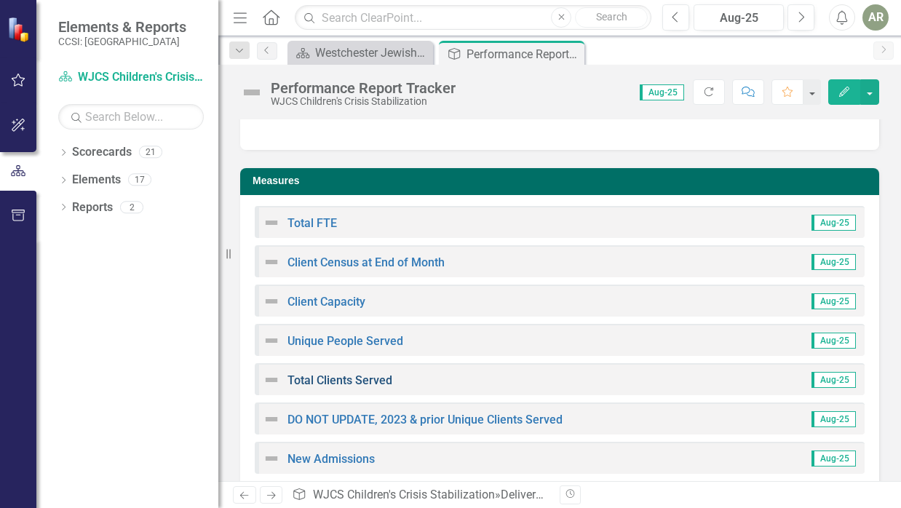
click at [359, 377] on link "Total Clients Served" at bounding box center [340, 380] width 105 height 14
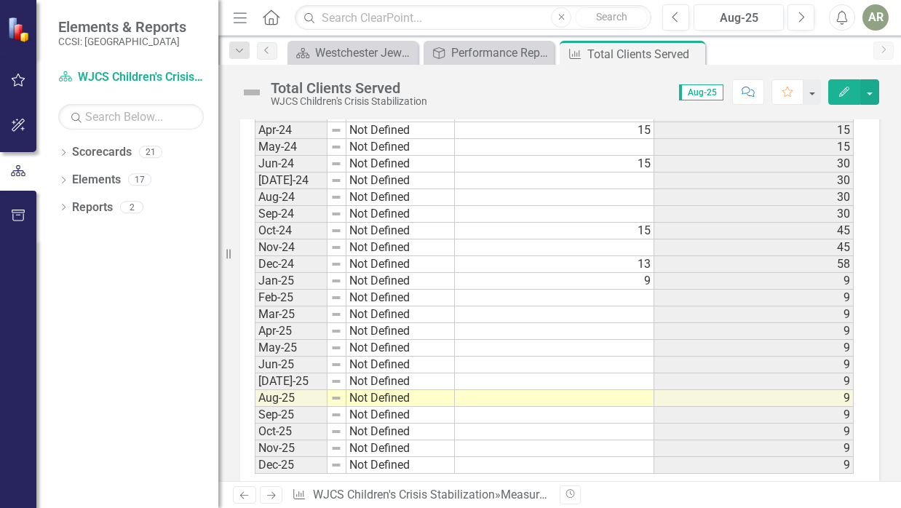
scroll to position [1090, 0]
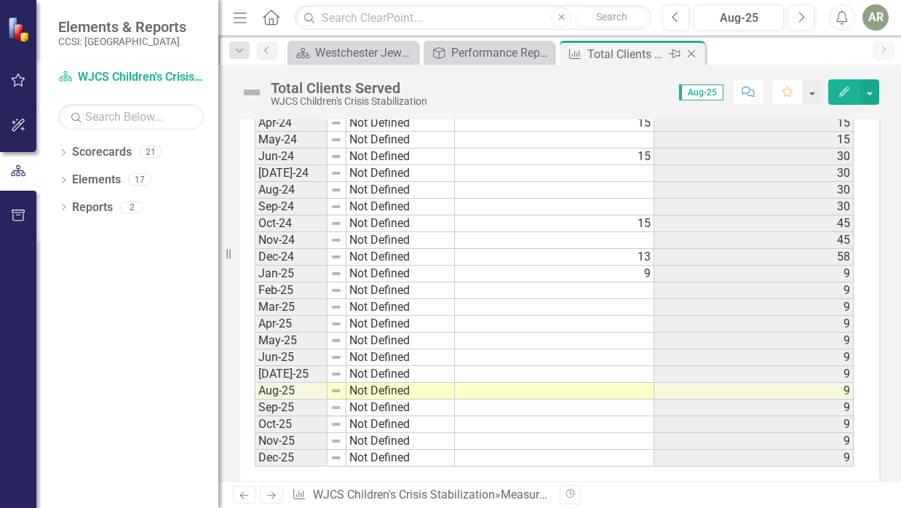
click at [695, 53] on icon "Close" at bounding box center [691, 54] width 15 height 12
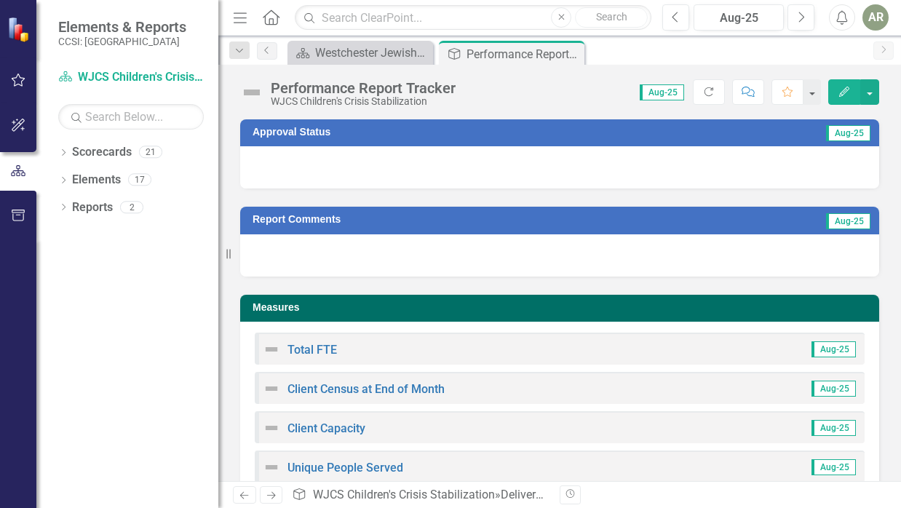
scroll to position [116, 0]
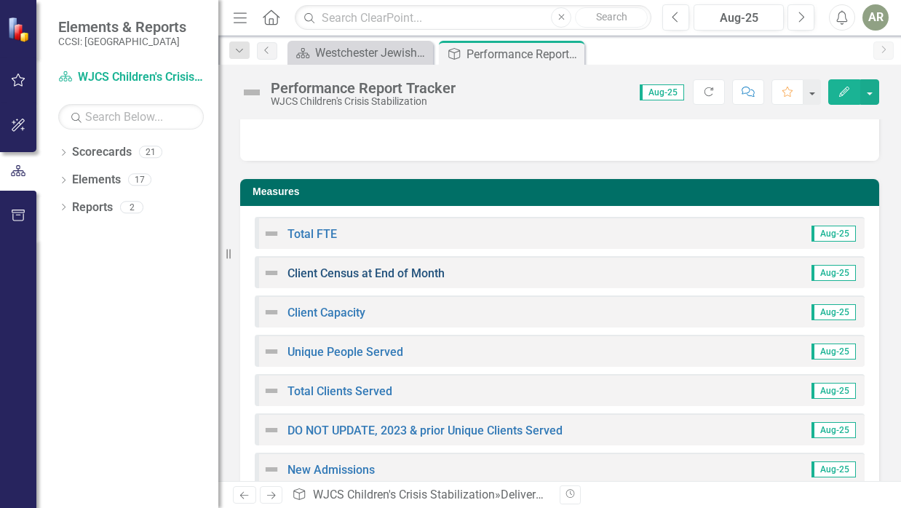
click at [352, 272] on link "Client Census at End of Month" at bounding box center [366, 273] width 157 height 14
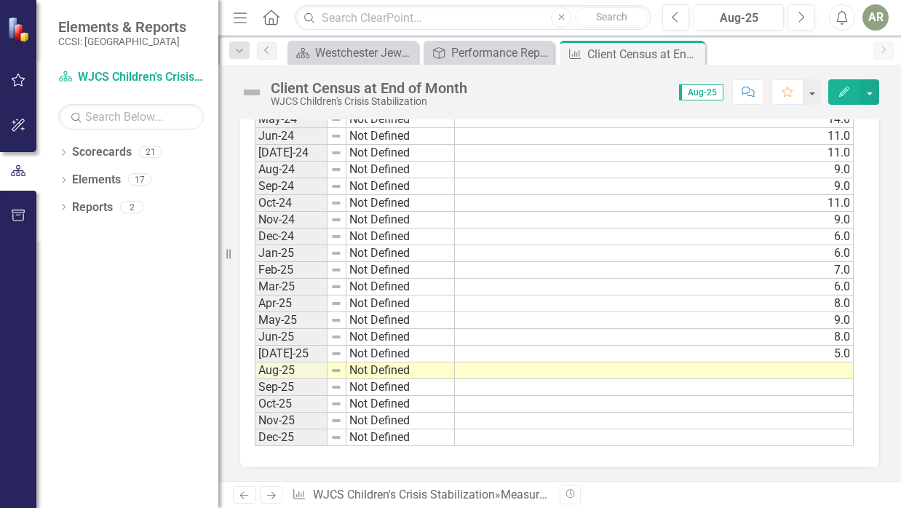
scroll to position [1110, 0]
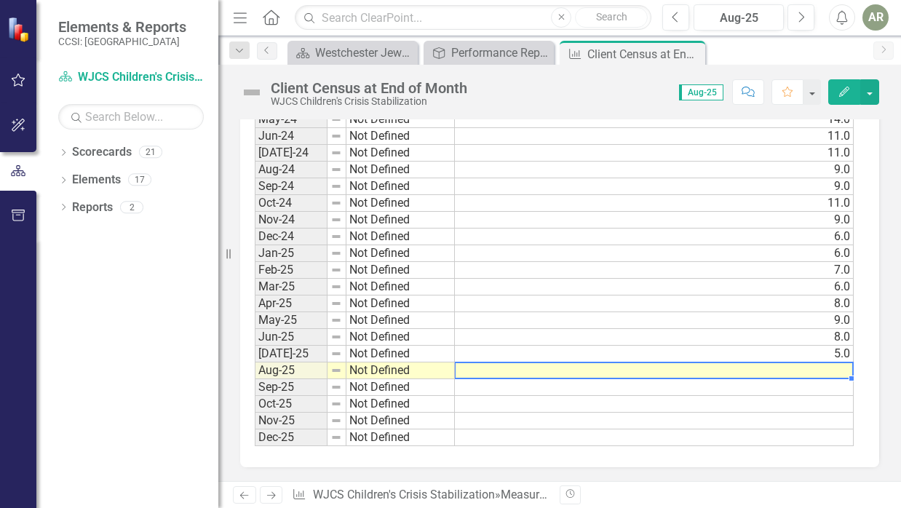
click at [840, 371] on td at bounding box center [654, 371] width 399 height 17
type textarea "5"
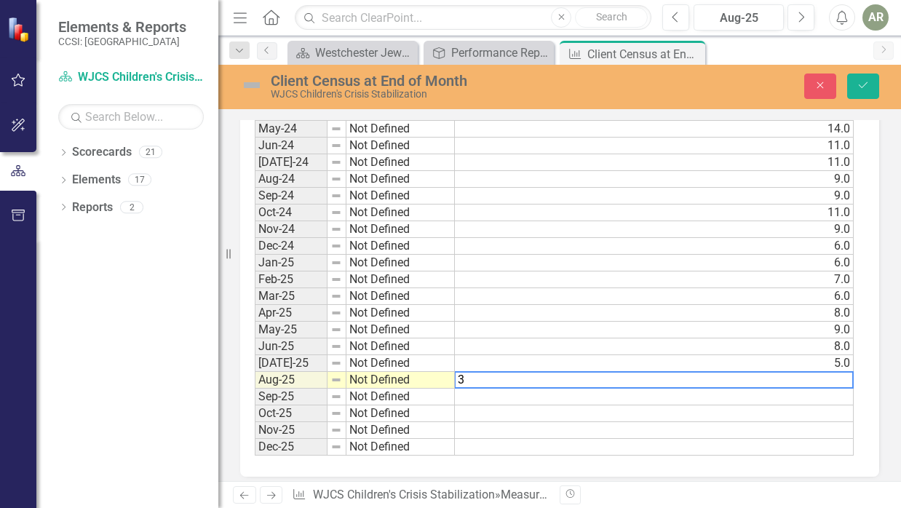
type textarea "3"
click at [793, 406] on td at bounding box center [654, 414] width 399 height 17
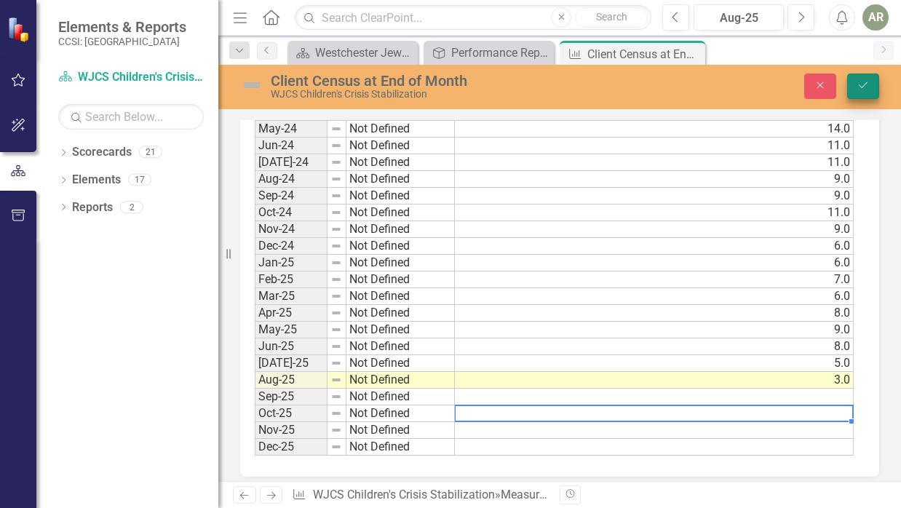
click at [863, 82] on icon "Save" at bounding box center [863, 85] width 13 height 10
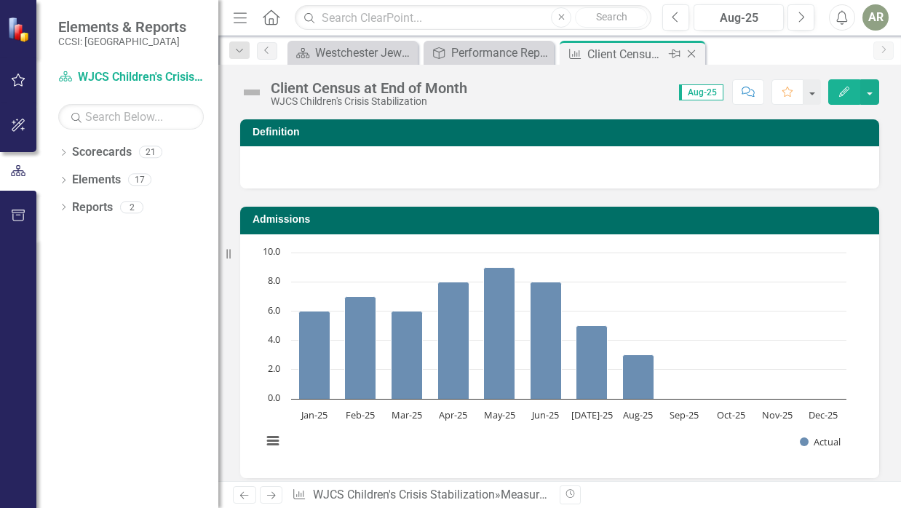
click at [692, 52] on icon "Close" at bounding box center [691, 54] width 15 height 12
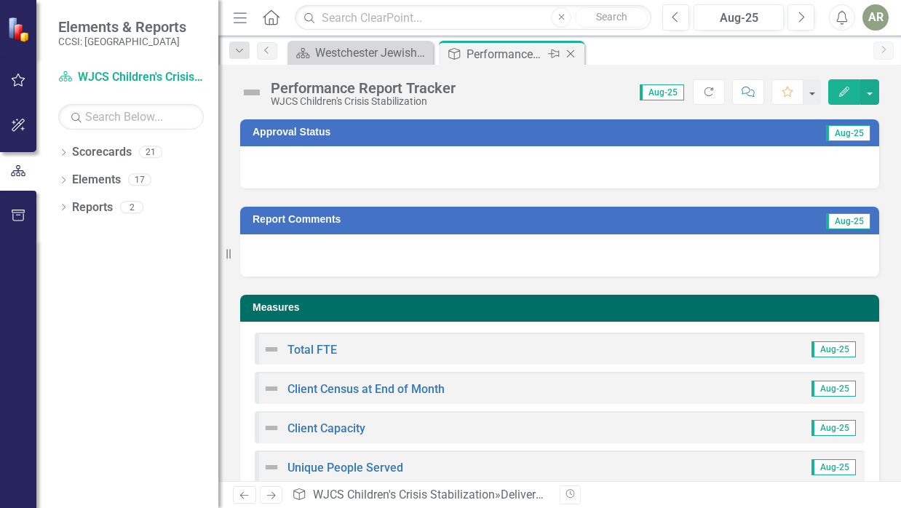
click at [571, 51] on icon "Close" at bounding box center [571, 54] width 15 height 12
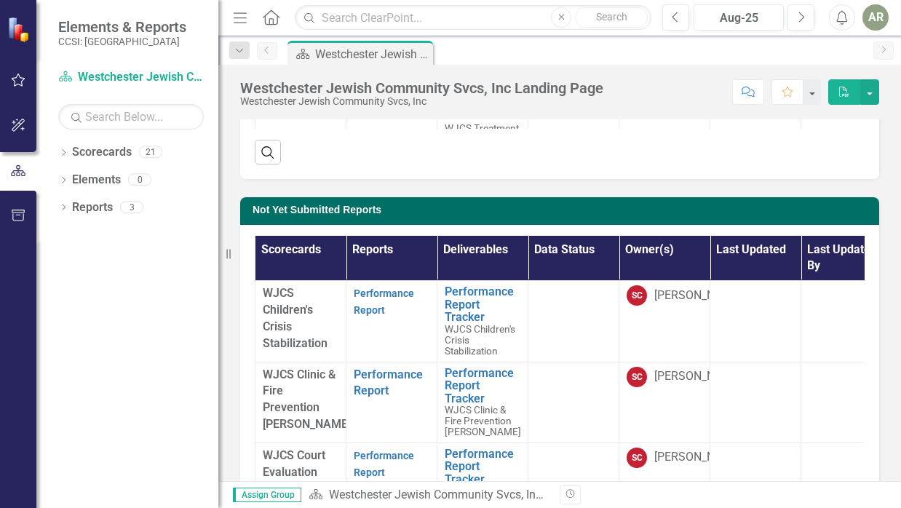
scroll to position [414, 0]
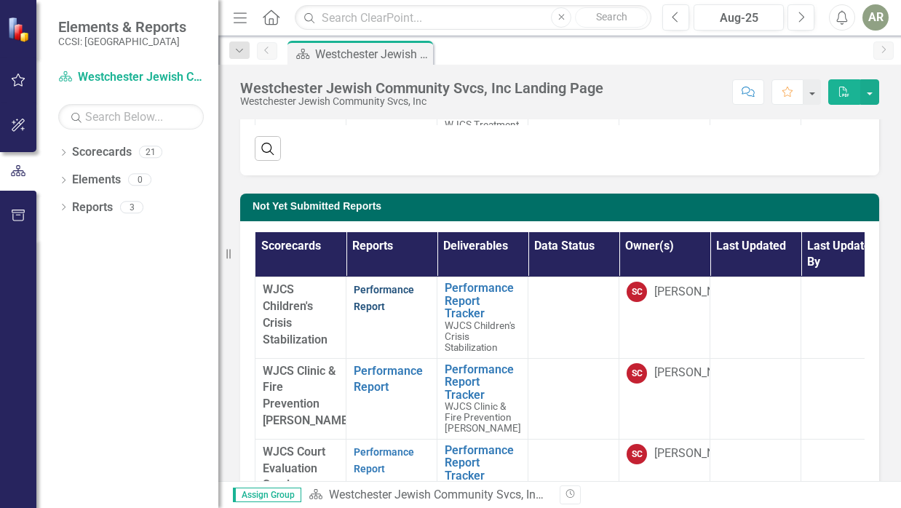
click at [384, 285] on link "Performance Report" at bounding box center [384, 298] width 60 height 28
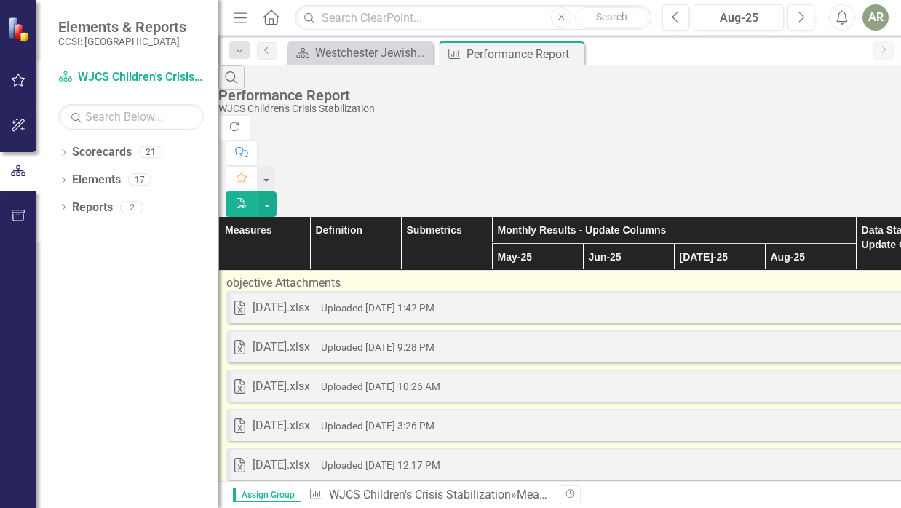
scroll to position [2181, 0]
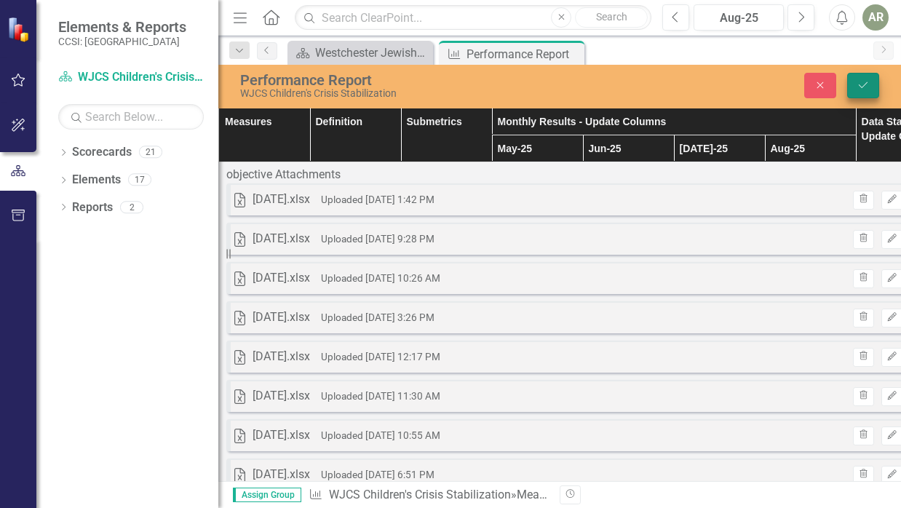
click at [863, 81] on icon "Save" at bounding box center [863, 85] width 13 height 10
